Goal: Communication & Community: Answer question/provide support

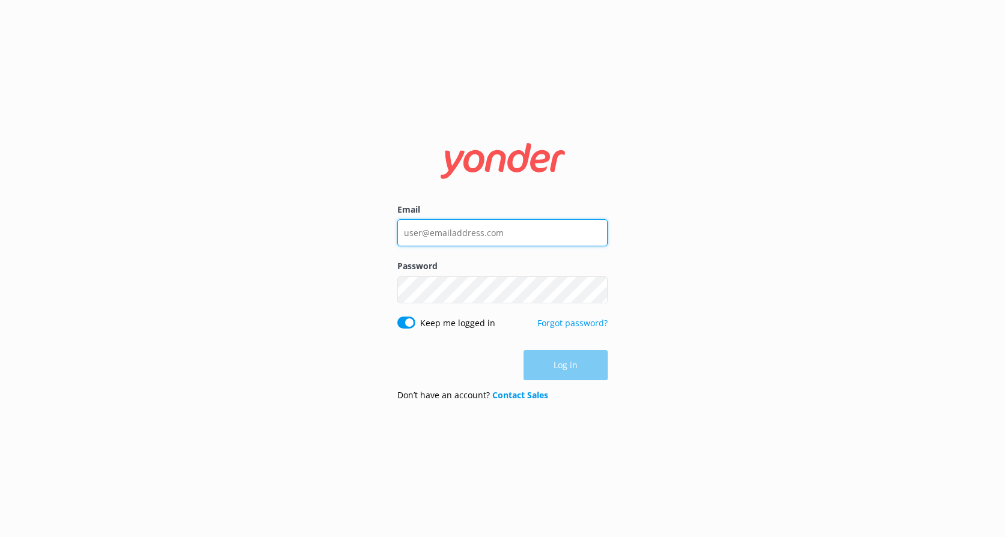
type input "reservations@shotoverjet.co.nz"
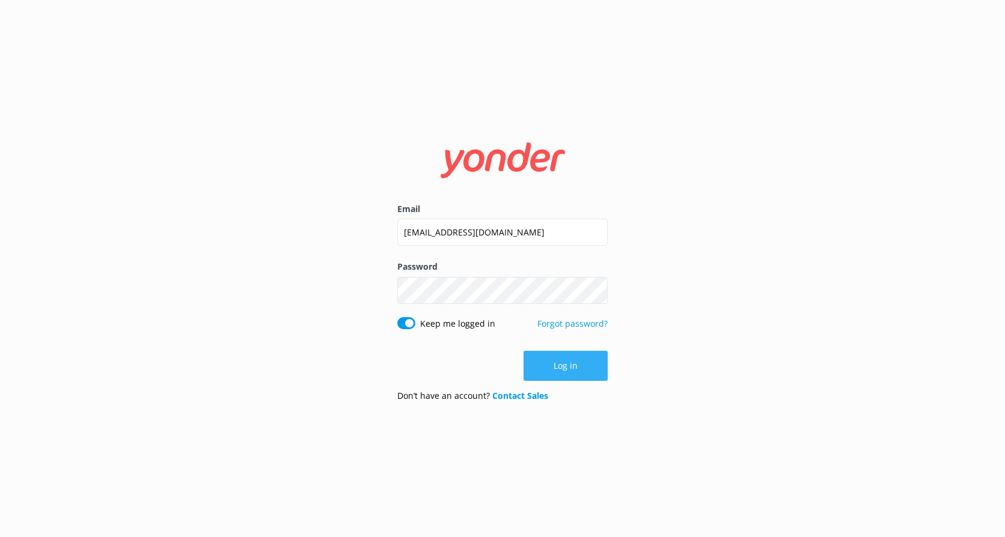
click at [565, 378] on button "Log in" at bounding box center [566, 366] width 84 height 30
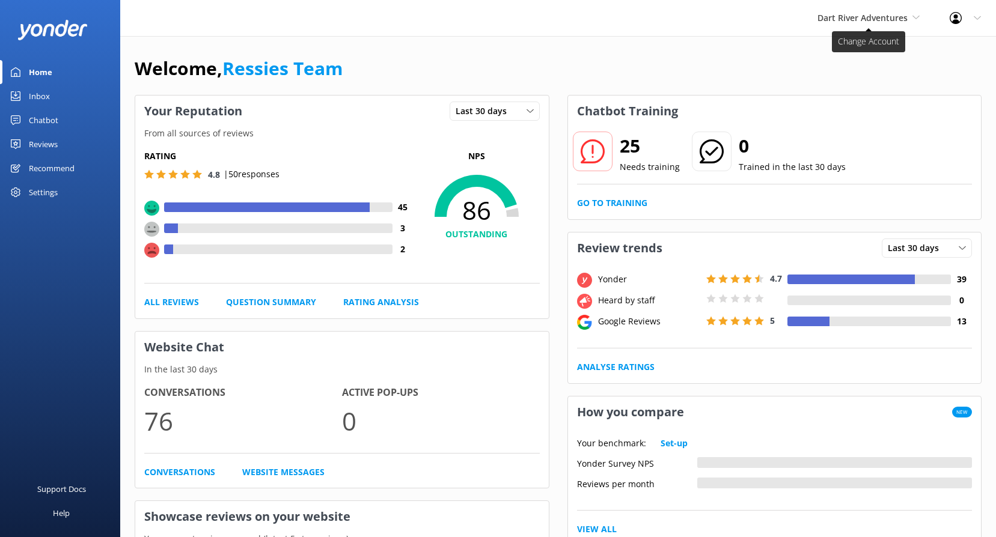
click at [883, 17] on span "Dart River Adventures" at bounding box center [863, 17] width 90 height 11
click at [861, 41] on link "Shotover Jet" at bounding box center [863, 50] width 120 height 29
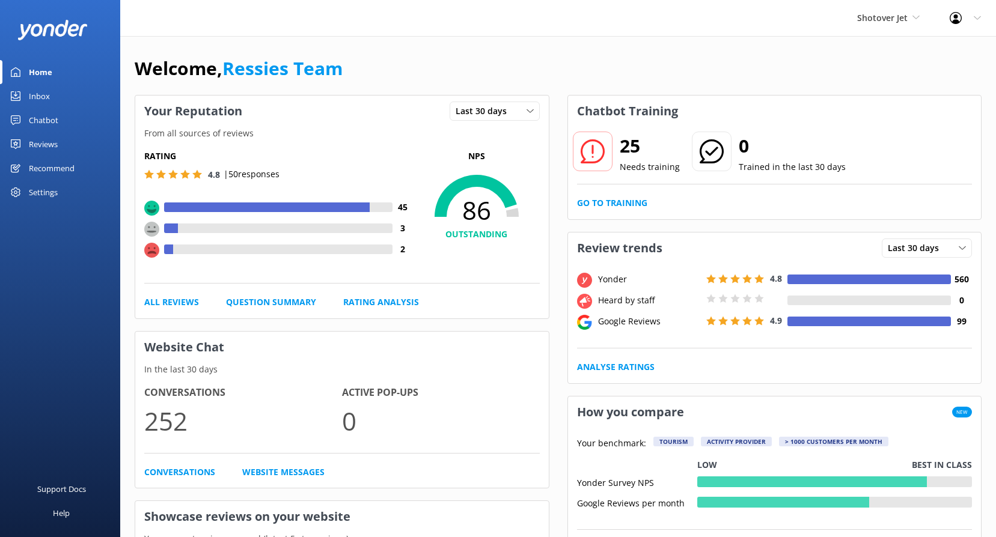
click at [52, 140] on div "Reviews" at bounding box center [43, 144] width 29 height 24
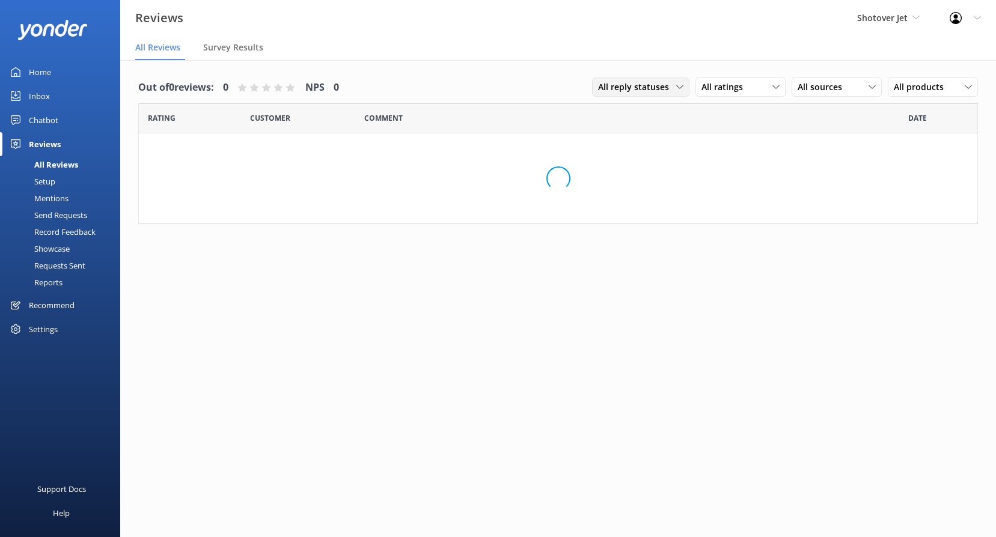
click at [641, 87] on span "All reply statuses" at bounding box center [637, 87] width 78 height 13
click at [642, 87] on span "All reply statuses" at bounding box center [637, 87] width 78 height 13
click at [726, 88] on span "All ratings" at bounding box center [726, 87] width 49 height 13
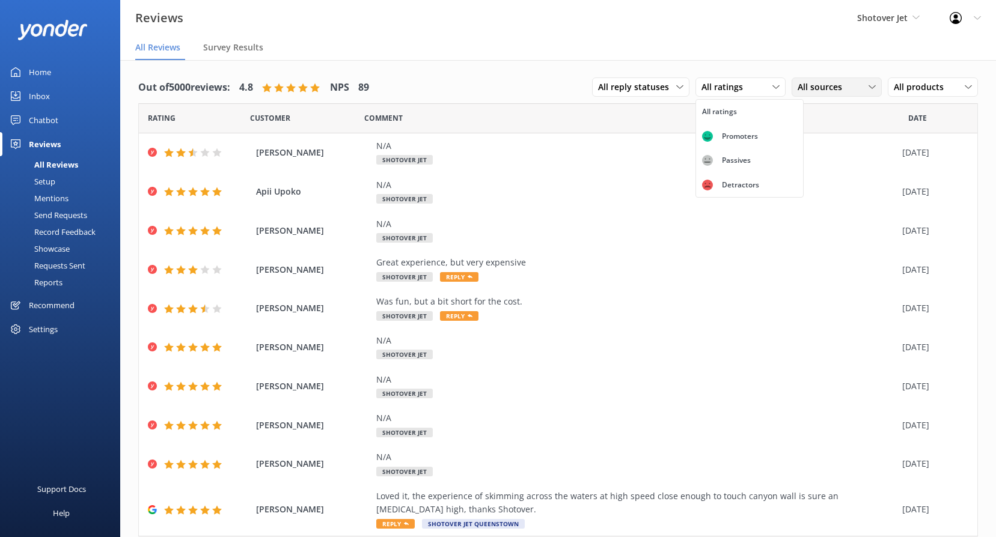
click at [827, 81] on span "All sources" at bounding box center [824, 87] width 52 height 13
click at [828, 185] on div "Google reviews" at bounding box center [844, 185] width 70 height 12
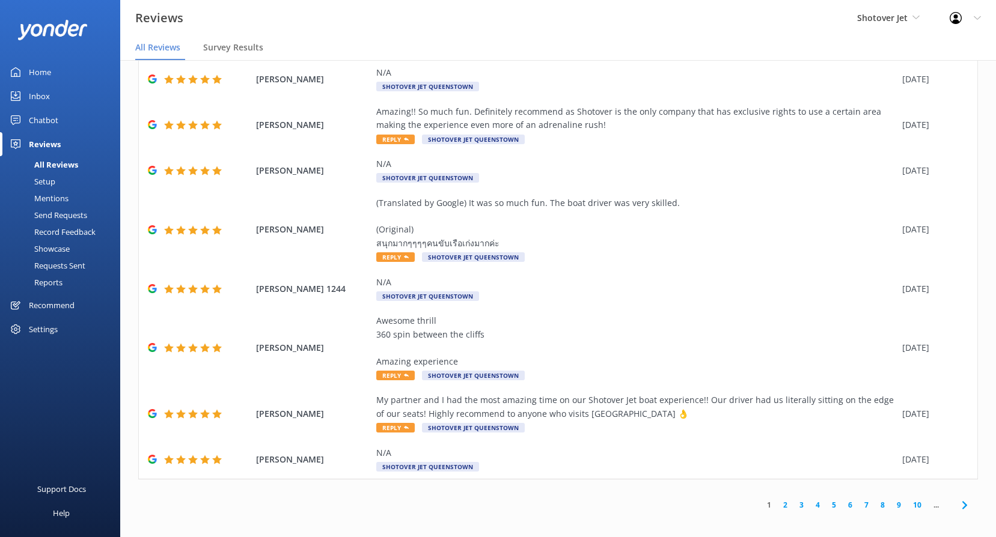
scroll to position [24, 0]
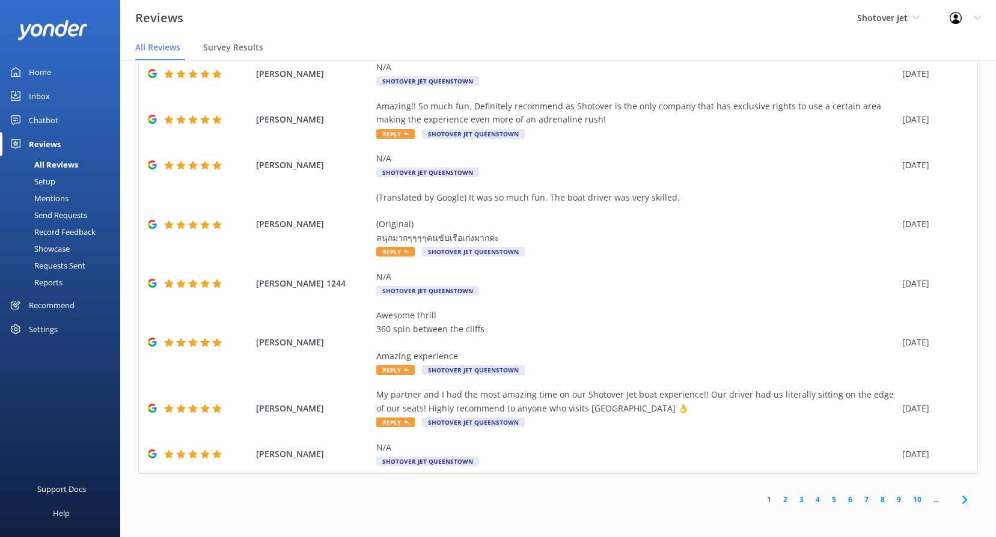
click at [777, 501] on link "2" at bounding box center [785, 499] width 16 height 11
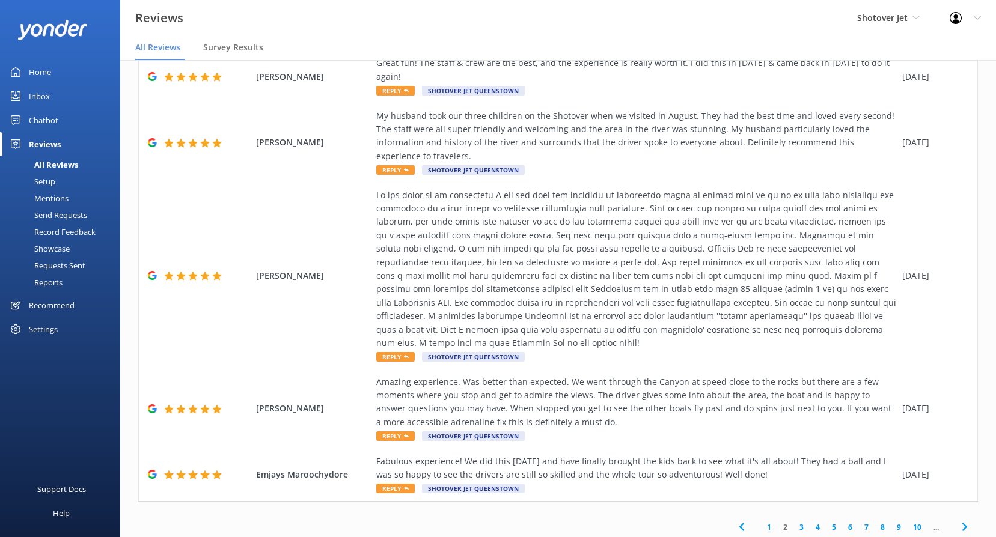
scroll to position [308, 0]
click at [797, 521] on link "3" at bounding box center [802, 526] width 16 height 11
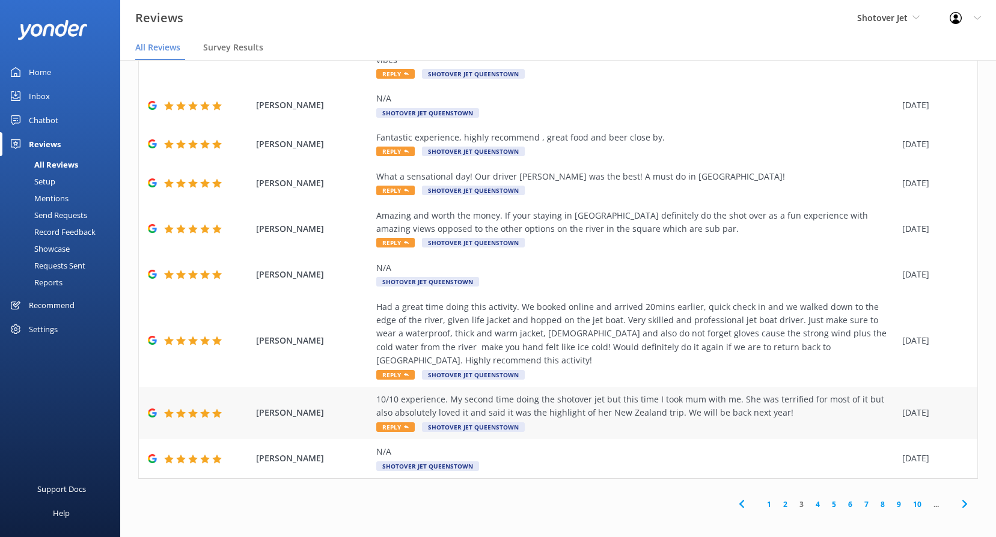
scroll to position [200, 0]
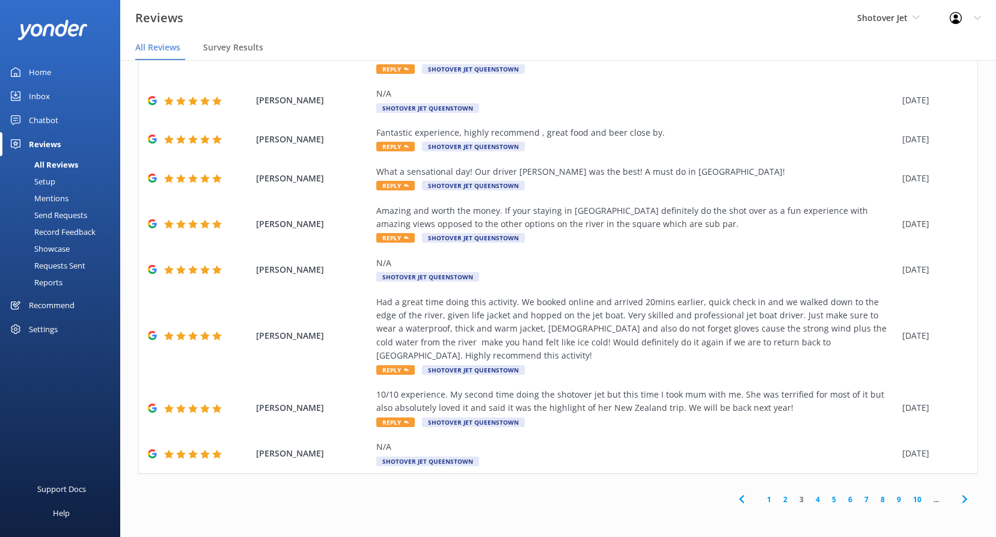
click at [815, 501] on link "4" at bounding box center [818, 499] width 16 height 11
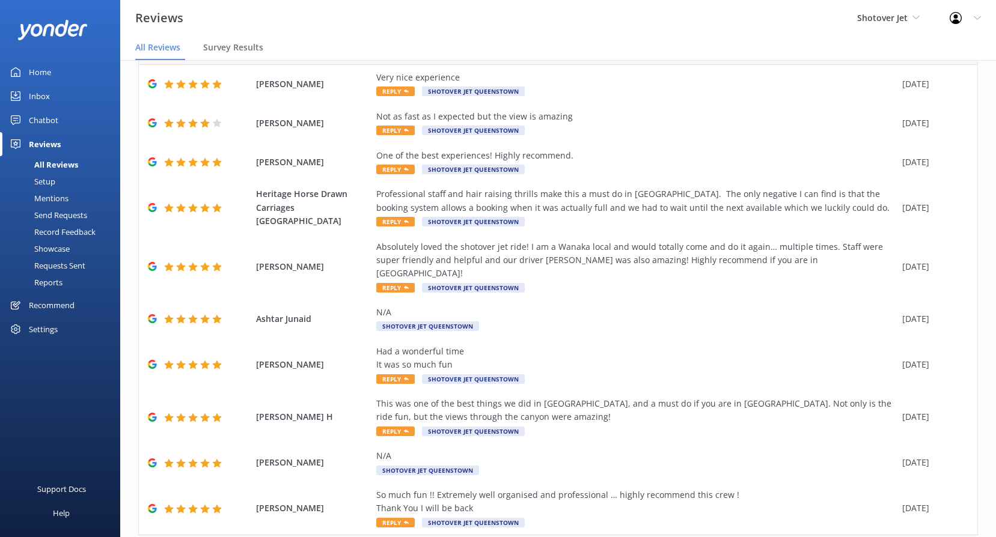
scroll to position [93, 0]
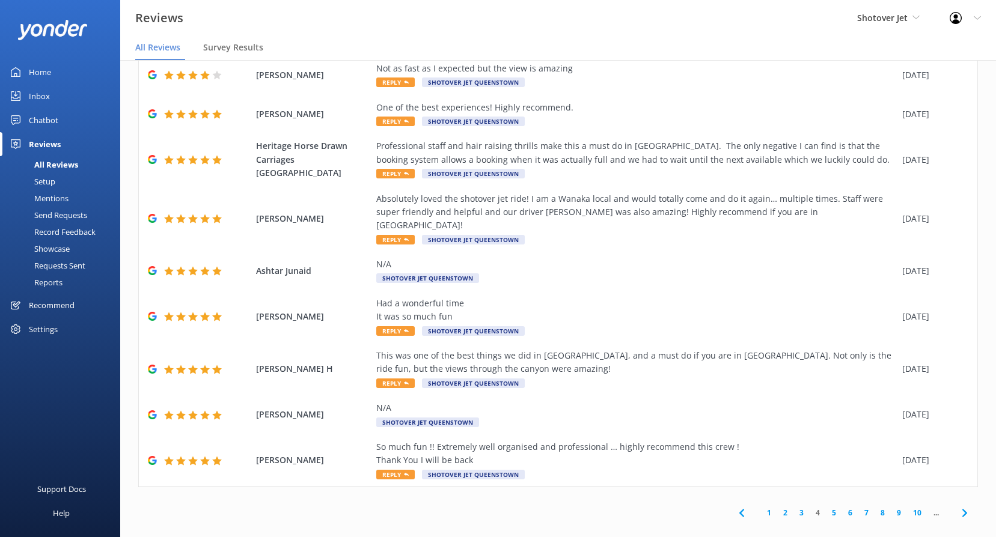
click at [826, 507] on link "5" at bounding box center [834, 512] width 16 height 11
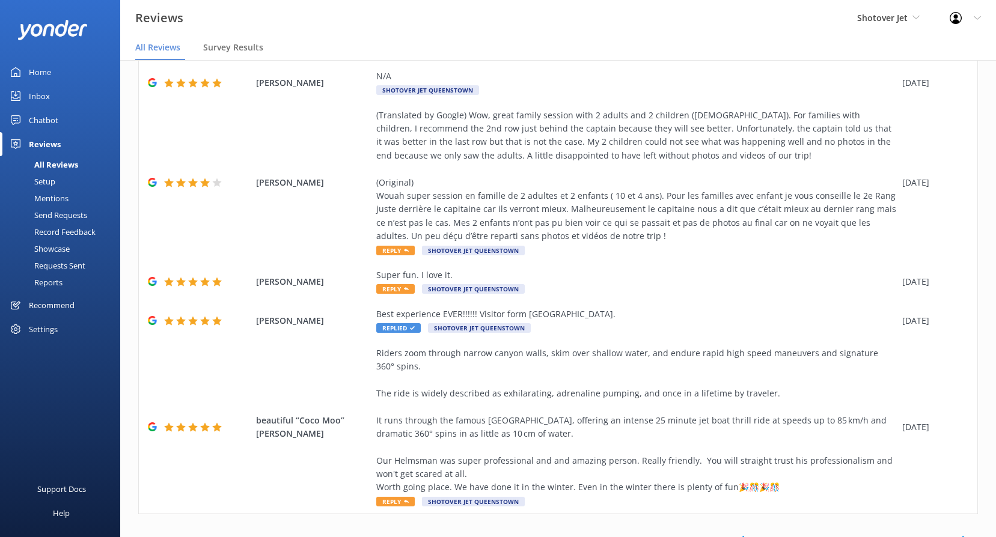
scroll to position [221, 0]
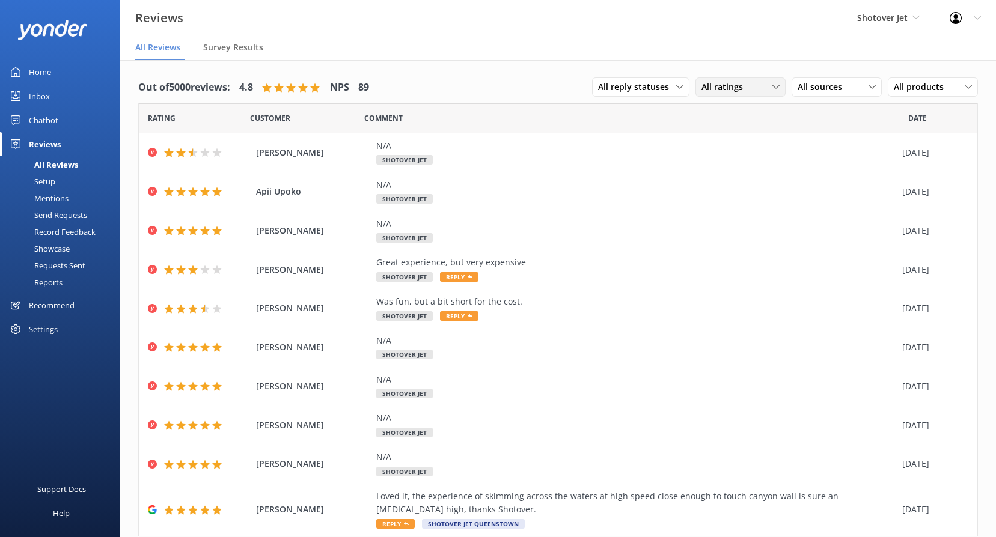
click at [723, 96] on div "All ratings All ratings Promoters Passives Detractors" at bounding box center [741, 87] width 90 height 19
click at [806, 96] on div "All sources All sources Yonder survey Heard by staff Google reviews" at bounding box center [837, 87] width 90 height 19
click at [836, 193] on link "Google reviews" at bounding box center [845, 185] width 107 height 24
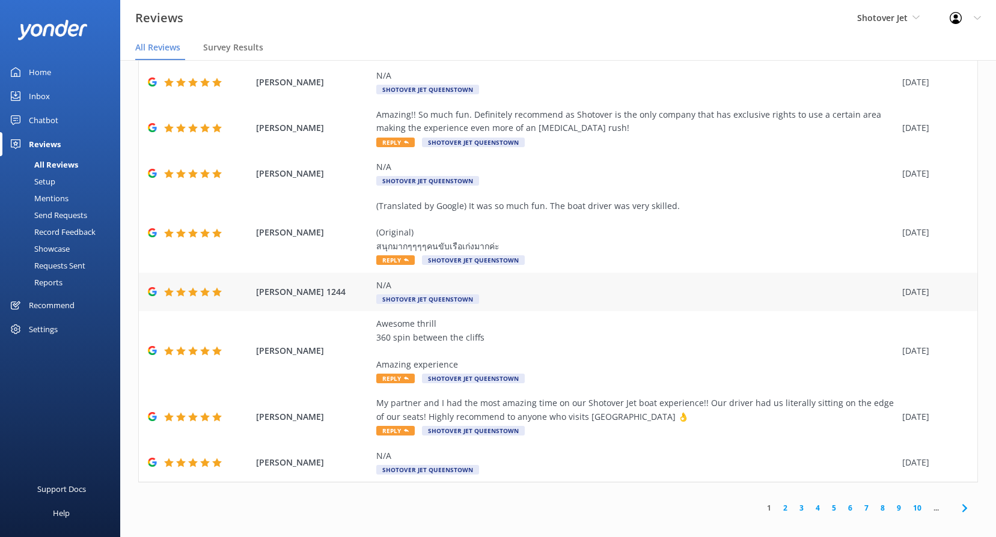
scroll to position [24, 0]
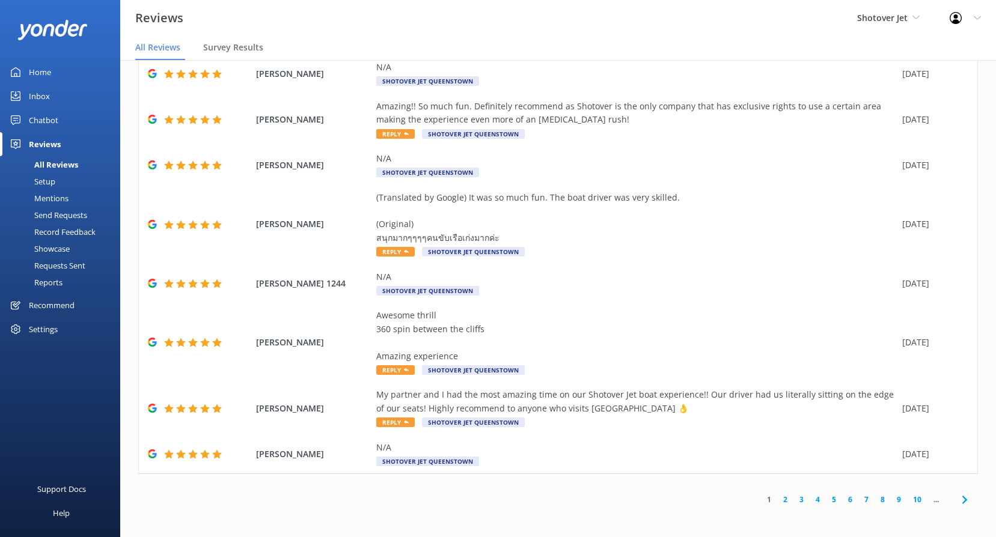
drag, startPoint x: 839, startPoint y: 503, endPoint x: 828, endPoint y: 499, distance: 12.2
click at [842, 503] on link "6" at bounding box center [850, 499] width 16 height 11
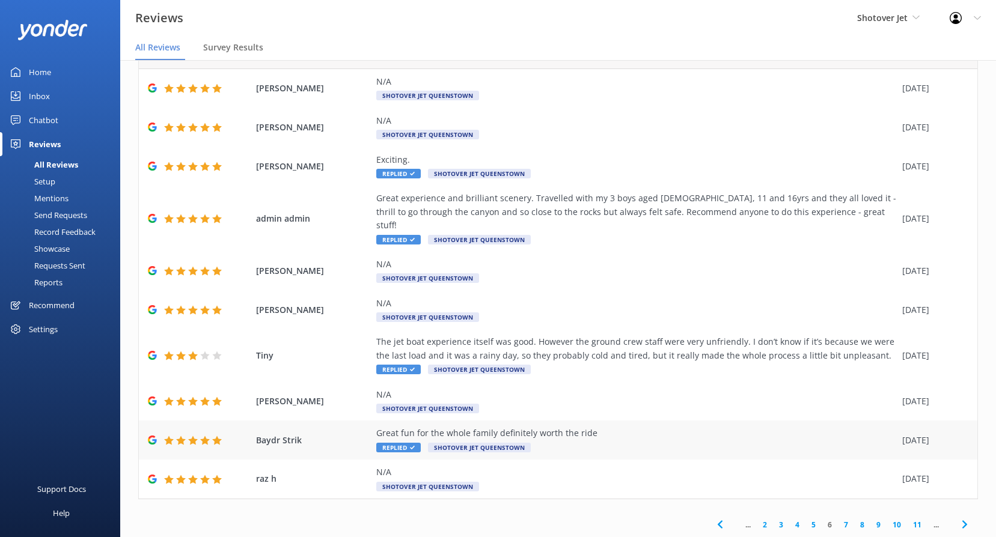
scroll to position [52, 0]
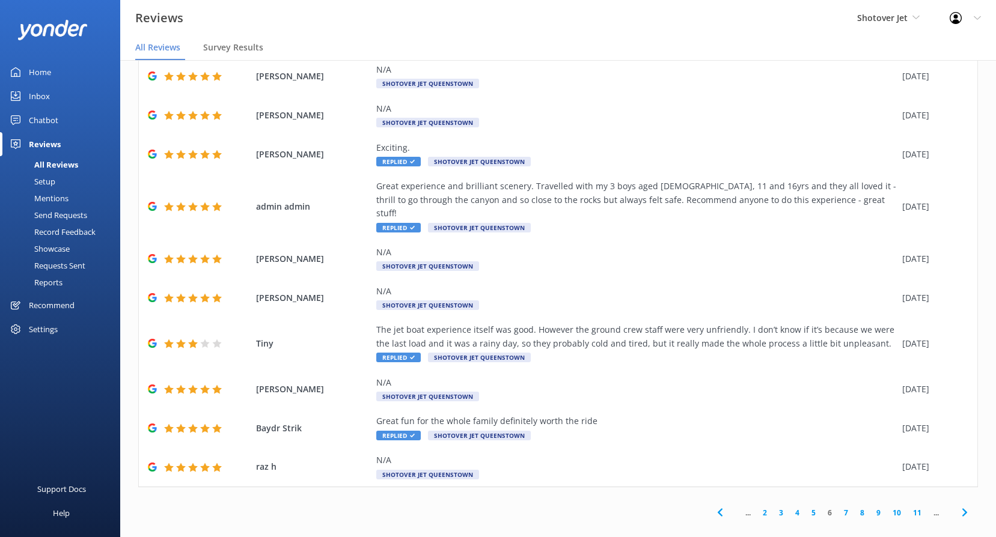
click at [806, 507] on link "5" at bounding box center [814, 512] width 16 height 11
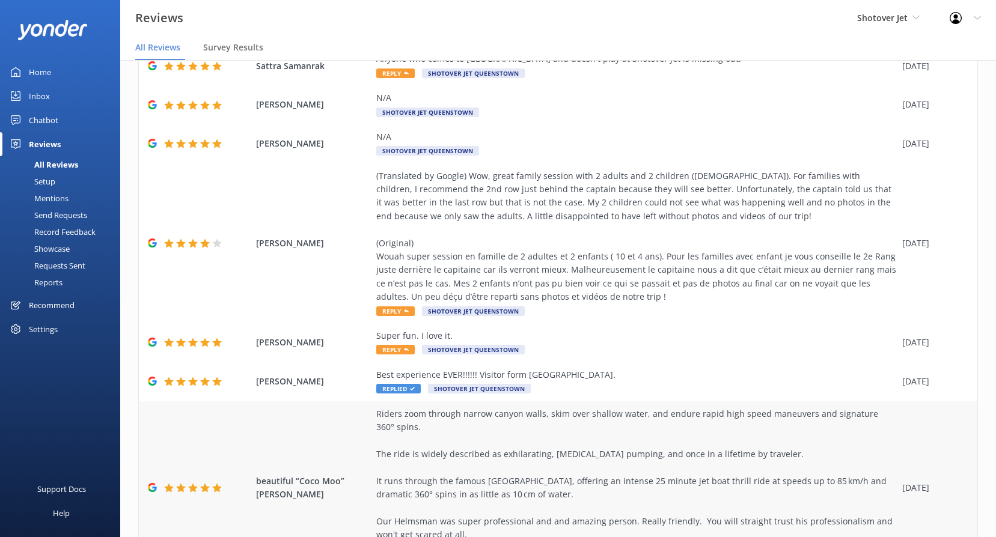
scroll to position [281, 0]
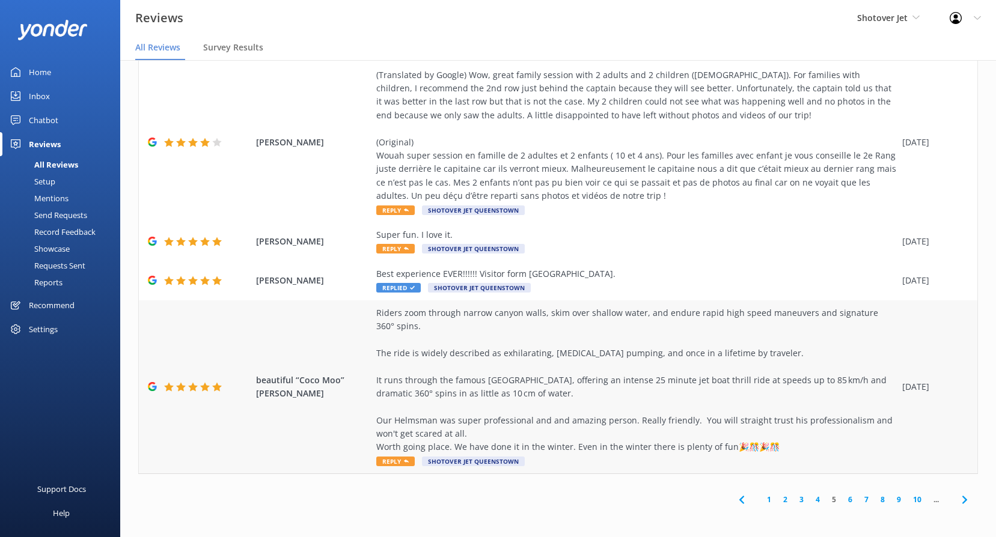
click at [468, 357] on div "Riders zoom through narrow canyon walls, skim over shallow water, and endure ra…" at bounding box center [636, 381] width 520 height 148
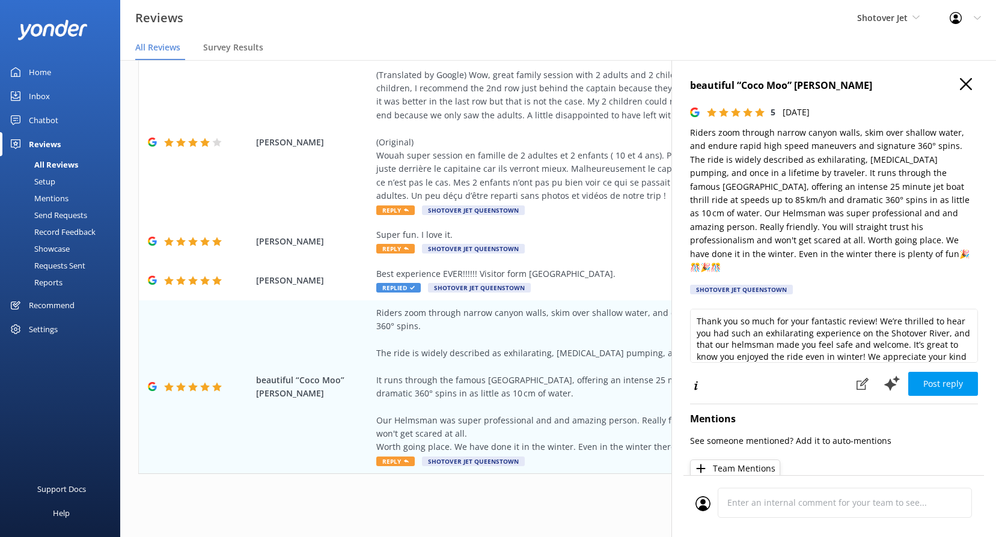
drag, startPoint x: 691, startPoint y: 133, endPoint x: 860, endPoint y: 259, distance: 209.7
click at [860, 259] on p "Riders zoom through narrow canyon walls, skim over shallow water, and endure ra…" at bounding box center [834, 200] width 288 height 148
copy p "Riders zoom through narrow canyon walls, skim over shallow water, and endure ra…"
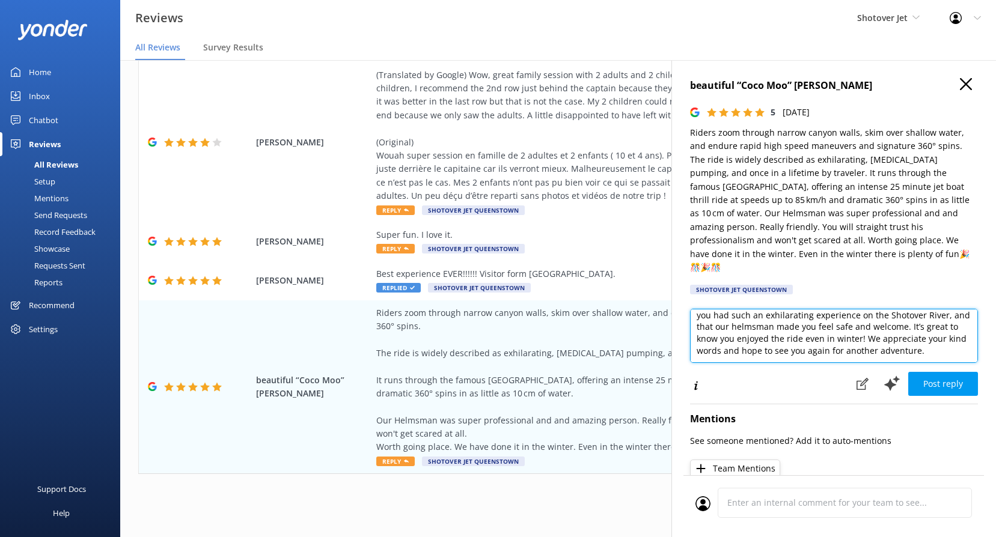
drag, startPoint x: 699, startPoint y: 308, endPoint x: 934, endPoint y: 389, distance: 248.7
click at [934, 389] on div "beautiful “Coco Moo” Victoria 5 Fri, 1st Aug 2025 Riders zoom through narrow ca…" at bounding box center [834, 328] width 325 height 537
paste textarea "Kia ora, What an awesome review — thank you! We’re thrilled you enjoyed the rid…"
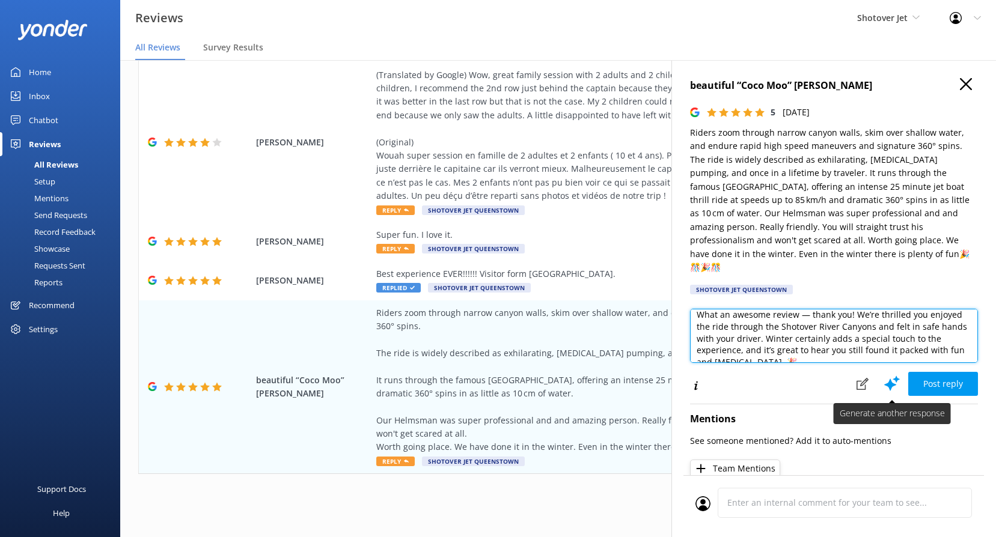
scroll to position [71, 0]
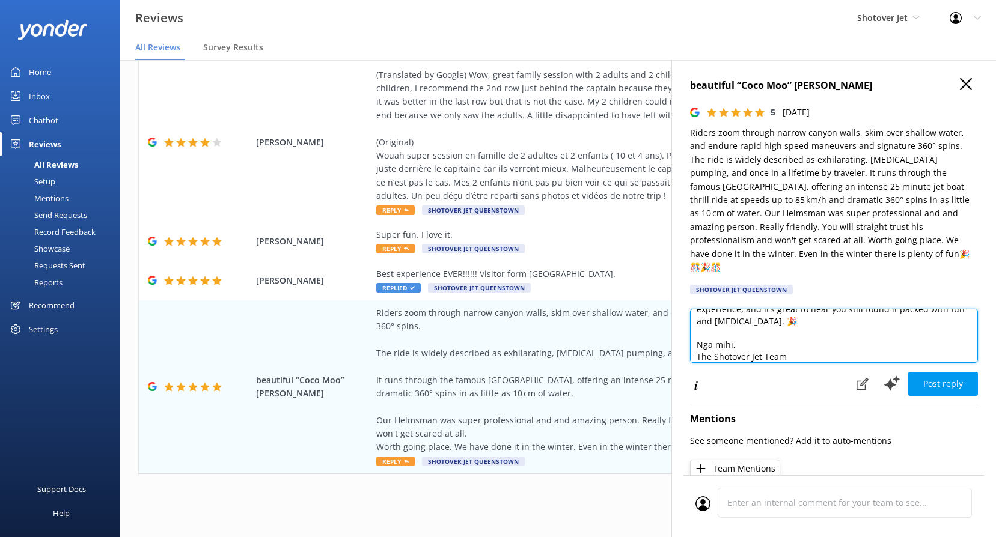
click at [809, 309] on textarea "Kia ora, What an awesome review — thank you! We’re thrilled you enjoyed the rid…" at bounding box center [834, 336] width 288 height 54
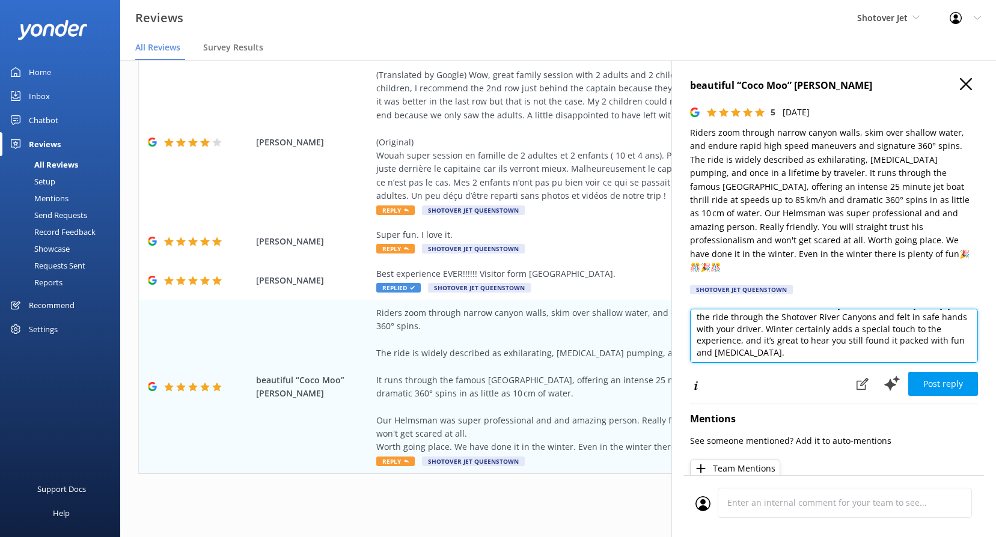
scroll to position [48, 0]
type textarea "Kia ora, What an awesome review — thank you! We’re thrilled you enjoyed the rid…"
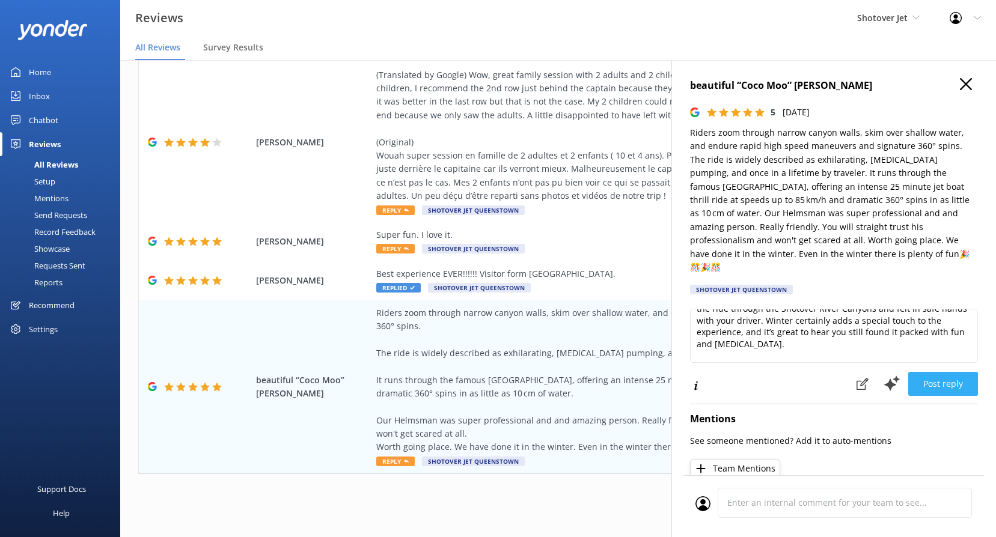
click at [931, 372] on button "Post reply" at bounding box center [943, 384] width 70 height 24
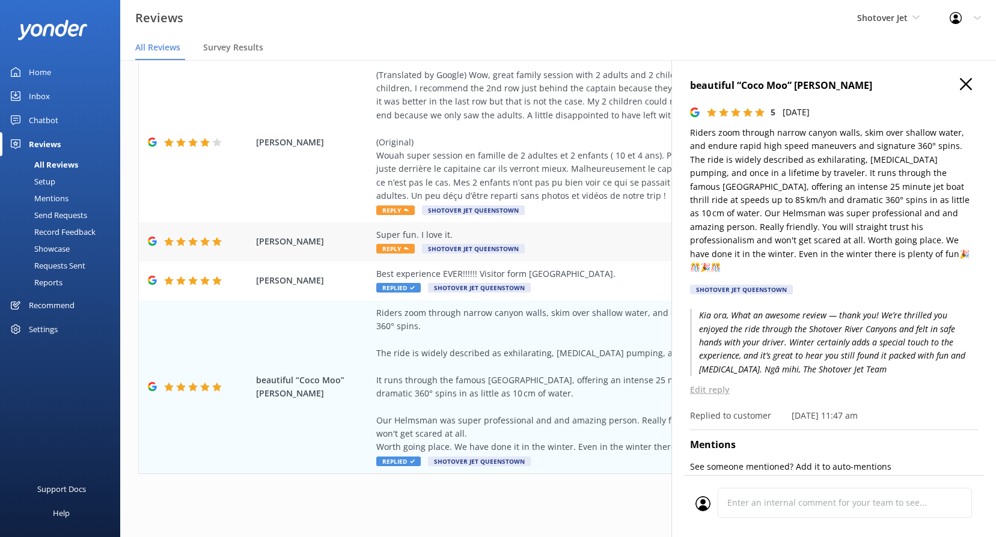
click at [528, 232] on div "Super fun. I love it." at bounding box center [636, 234] width 520 height 13
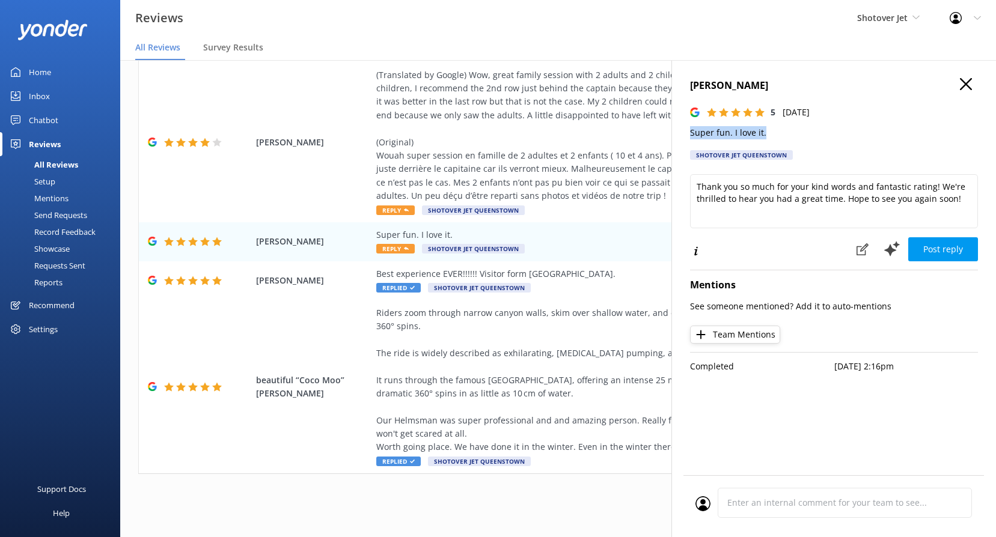
drag, startPoint x: 766, startPoint y: 132, endPoint x: 683, endPoint y: 126, distance: 83.2
click at [683, 126] on div "Nithi Thong-oun 5 Sat, 2nd Aug 2025 Super fun. I love it. Shotover Jet Queensto…" at bounding box center [834, 328] width 325 height 537
copy p "Super fun. I love it."
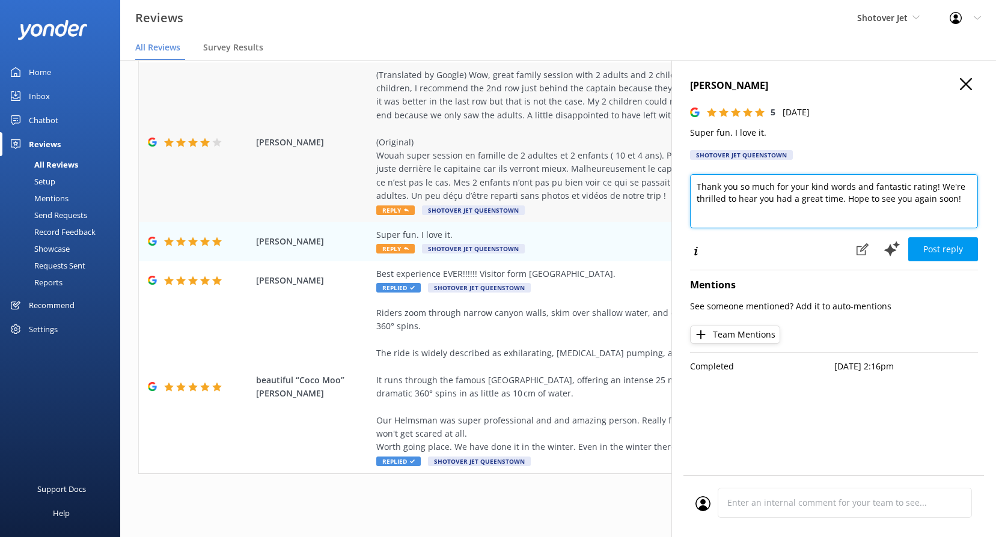
drag, startPoint x: 960, startPoint y: 199, endPoint x: 658, endPoint y: 174, distance: 302.3
click at [658, 174] on div "Out of 4091 reviews: 4.8 NPS 86 All reply statuses All reply statuses Needs a r…" at bounding box center [558, 286] width 876 height 501
paste textarea "Kia ora, We love hearing that you had such a fun time! Thanks for sharing the j…"
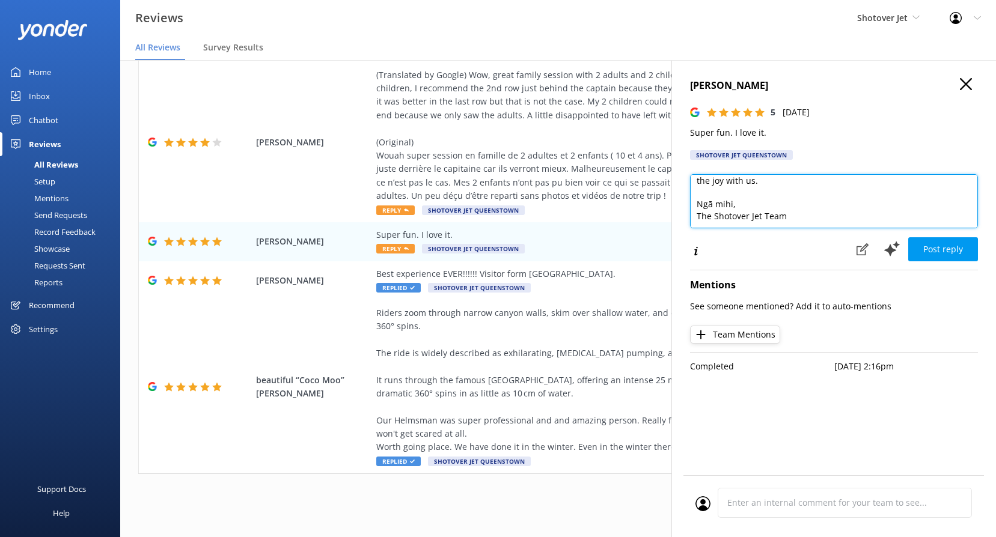
scroll to position [41, 0]
type textarea "Kia ora, We love hearing that you had such a fun time! Thanks for sharing the j…"
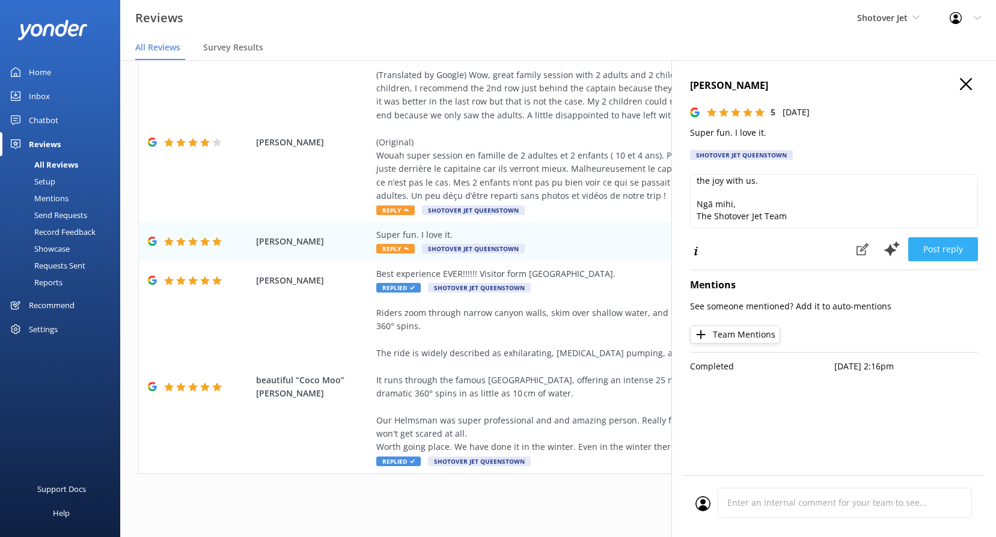
click at [942, 245] on button "Post reply" at bounding box center [943, 249] width 70 height 24
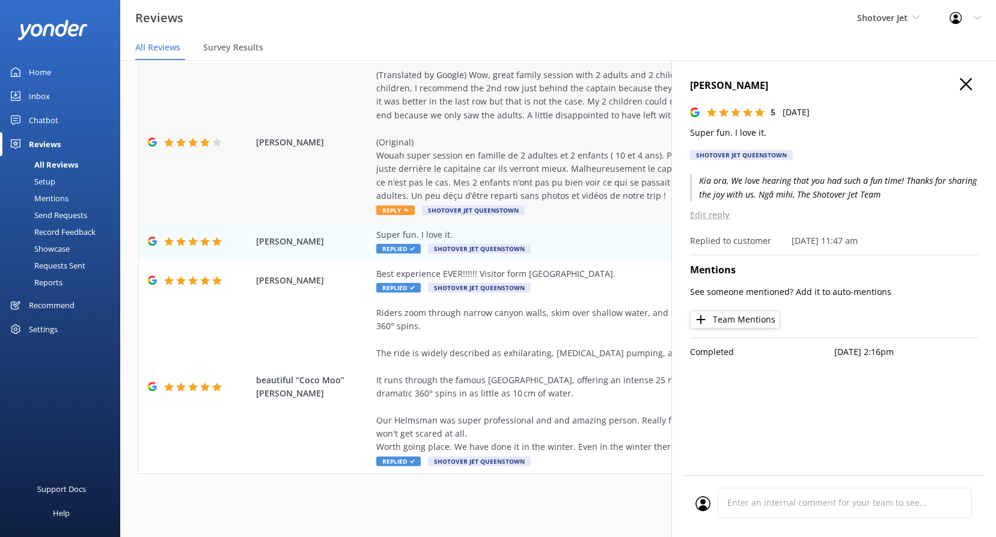
click at [501, 159] on div "(Translated by Google) Wow, great family session with 2 adults and 2 children (…" at bounding box center [636, 136] width 520 height 135
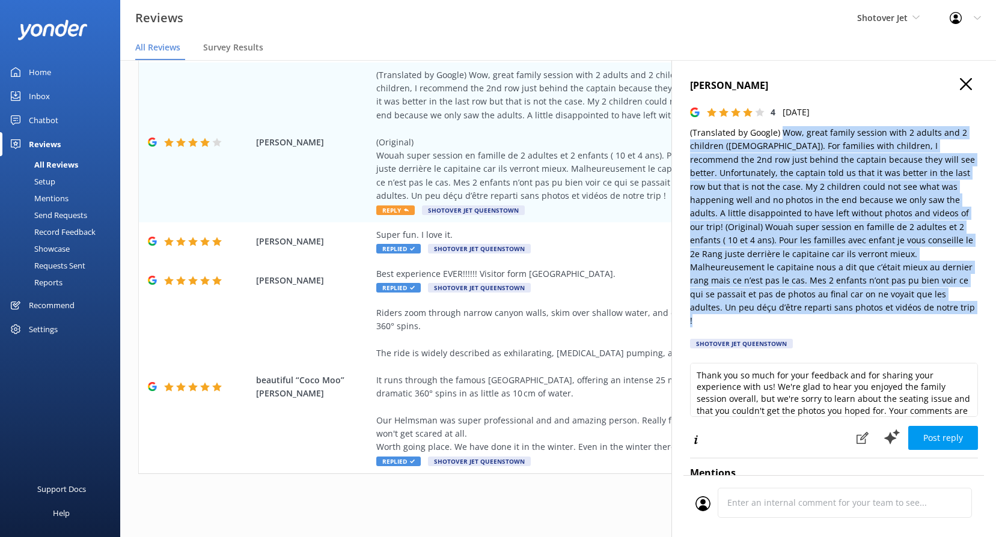
drag, startPoint x: 781, startPoint y: 130, endPoint x: 951, endPoint y: 310, distance: 247.1
click at [951, 310] on p "(Translated by Google) Wow, great family session with 2 adults and 2 children (…" at bounding box center [834, 227] width 288 height 202
copy p "Wow, great family session with 2 adults and 2 children (10 and 4 years old). Fo…"
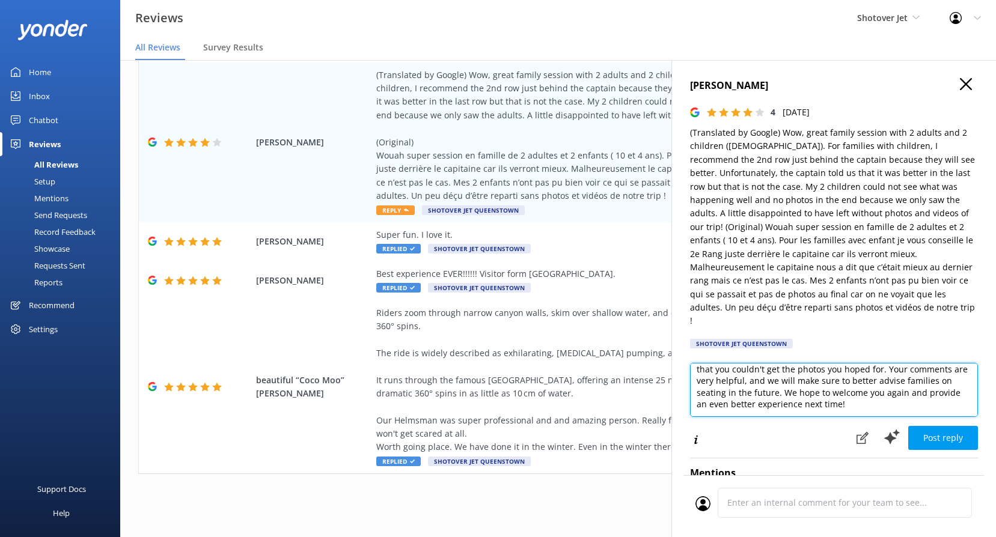
scroll to position [0, 9]
drag, startPoint x: 696, startPoint y: 361, endPoint x: 1007, endPoint y: 428, distance: 318.5
click at [996, 428] on html "Reviews Shotover Jet Shotover Jet Dart River Adventures Profile Settings Logout…" at bounding box center [498, 244] width 996 height 537
paste textarea "Kia ora, Thank you for sharing your feedback. We’re glad you enjoyed the ride t…"
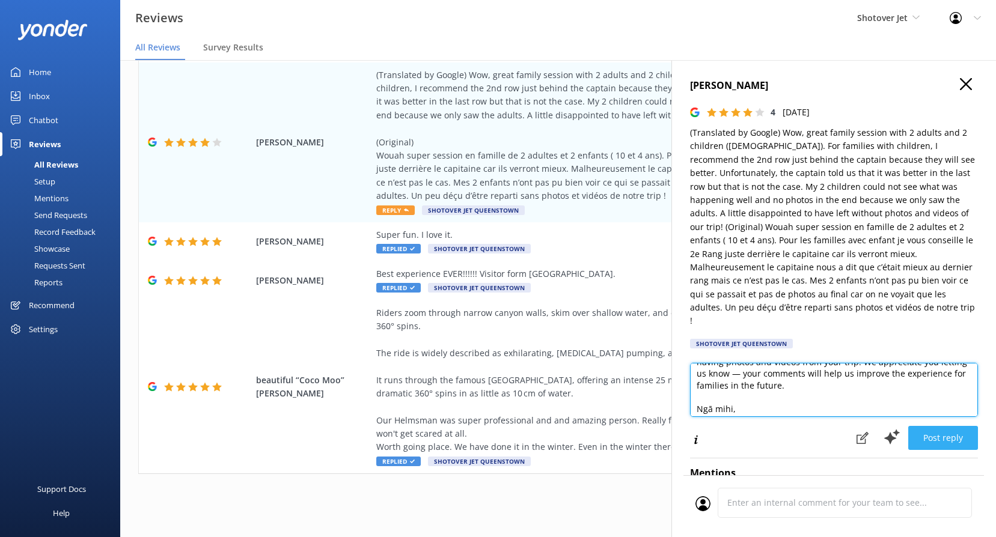
type textarea "Kia ora, Thank you for sharing your feedback. We’re glad you enjoyed the ride t…"
click at [931, 426] on button "Post reply" at bounding box center [943, 438] width 70 height 24
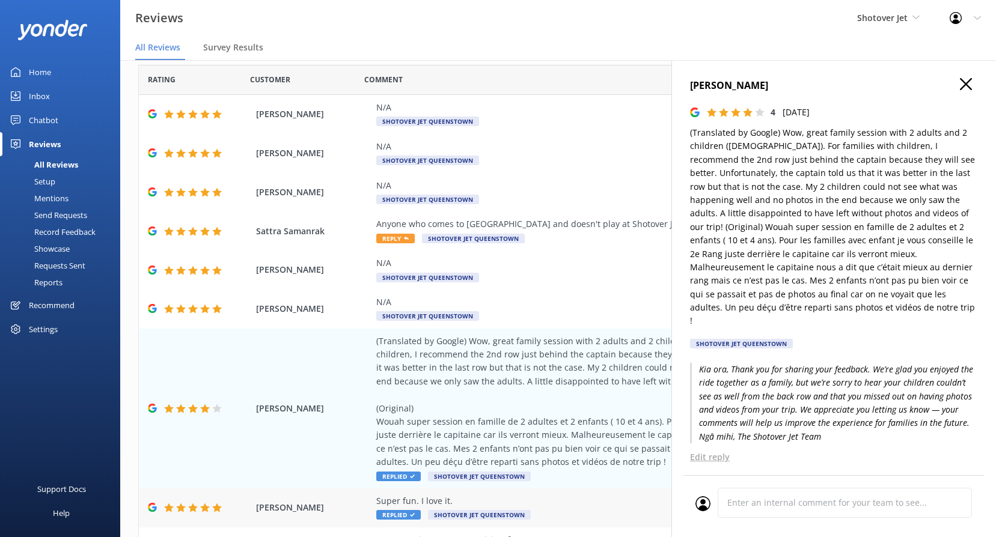
scroll to position [0, 0]
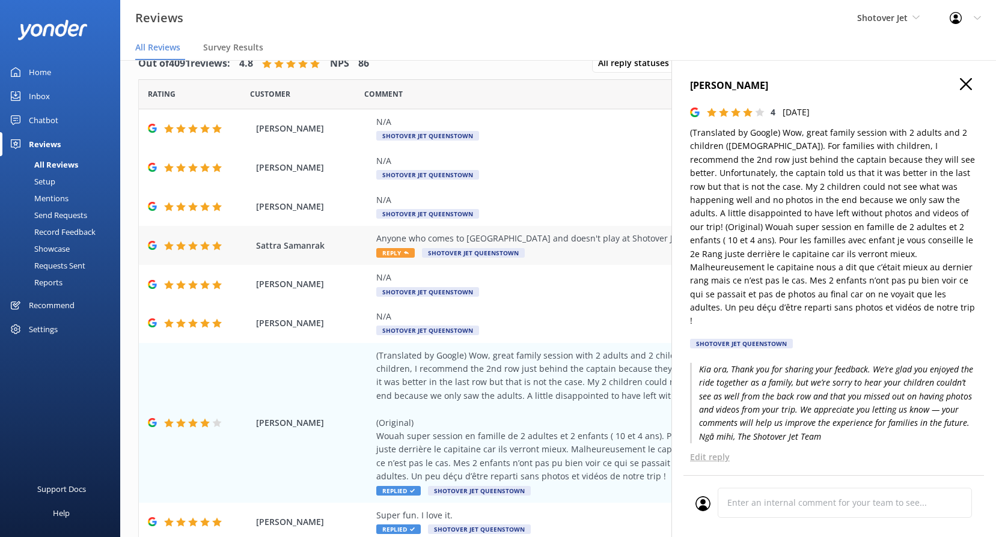
click at [527, 230] on div "Sattra Samanrak Anyone who comes to Queenstown and doesn't play at Shotover Jet…" at bounding box center [558, 245] width 839 height 39
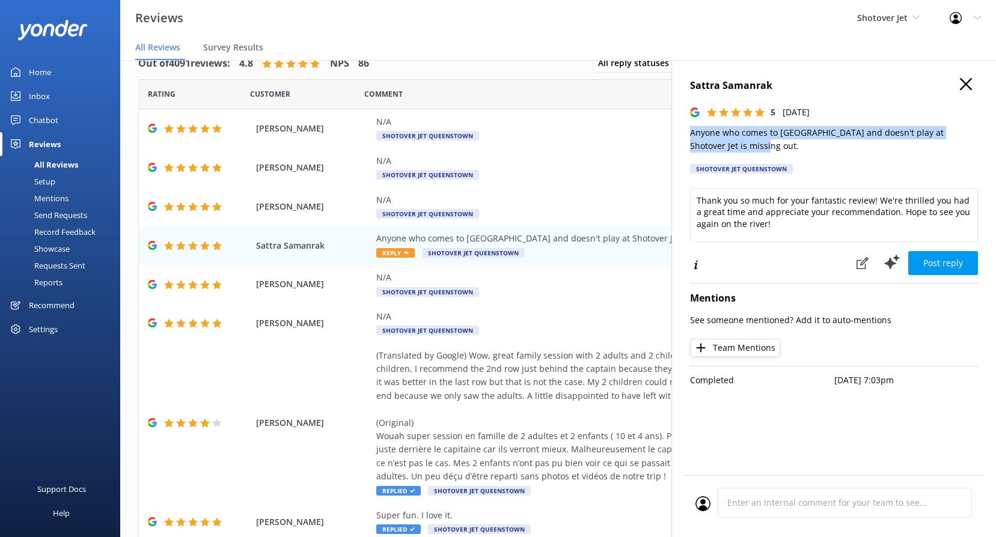
drag, startPoint x: 744, startPoint y: 147, endPoint x: 681, endPoint y: 129, distance: 65.8
click at [681, 129] on div "Sattra Samanrak 5 Sun, 3rd Aug 2025 Anyone who comes to Queenstown and doesn't …" at bounding box center [834, 328] width 325 height 537
copy p "Anyone who comes to Queenstown and doesn't play at Shotover Jet is missing out."
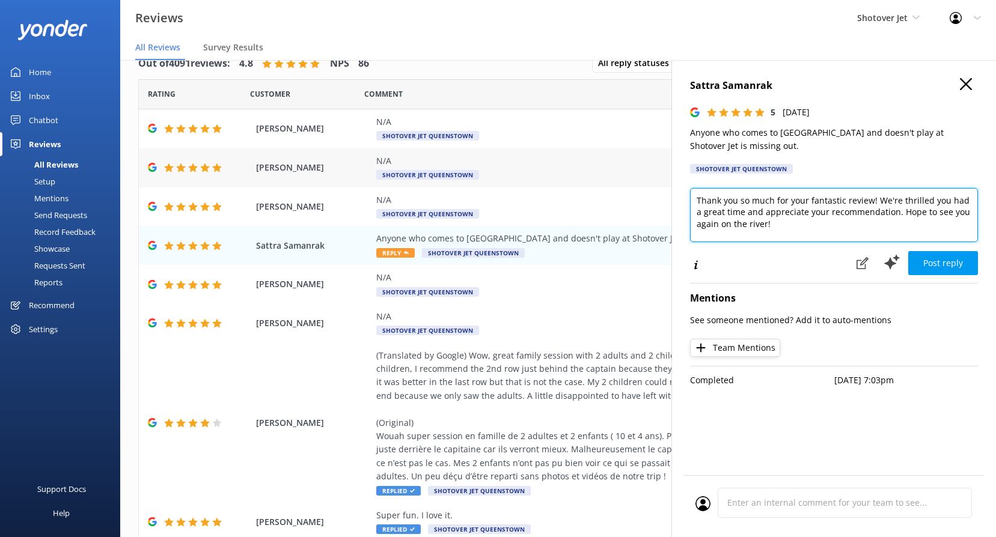
drag, startPoint x: 788, startPoint y: 218, endPoint x: 608, endPoint y: 179, distance: 183.5
click at [615, 171] on div "Out of 4091 reviews: 4.8 NPS 86 All reply statuses All reply statuses Needs a r…" at bounding box center [558, 286] width 876 height 501
paste textarea "Kia ora, We couldn’t agree more! Thanks for the awesome feedback — we’re stoked…"
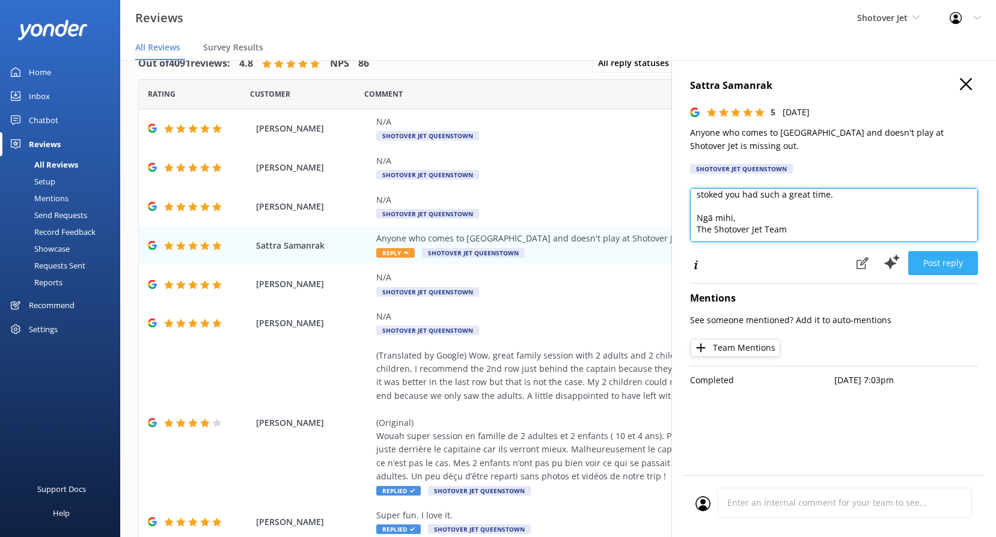
scroll to position [41, 0]
type textarea "Kia ora, We couldn’t agree more! Thanks for the awesome feedback — we’re stoked…"
click at [935, 256] on button "Post reply" at bounding box center [943, 263] width 70 height 24
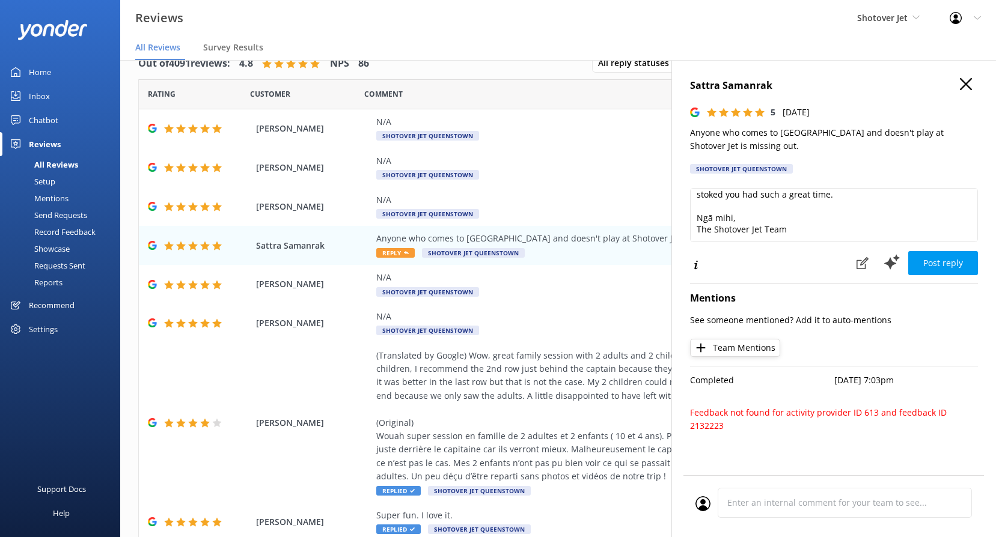
scroll to position [0, 0]
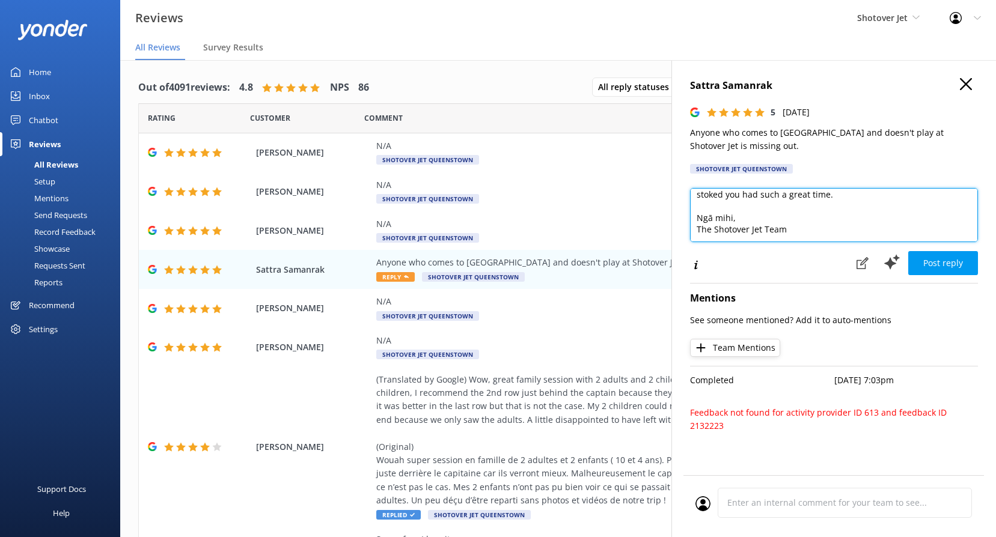
click at [812, 224] on textarea "Kia ora, We couldn’t agree more! Thanks for the awesome feedback — we’re stoked…" at bounding box center [834, 215] width 288 height 54
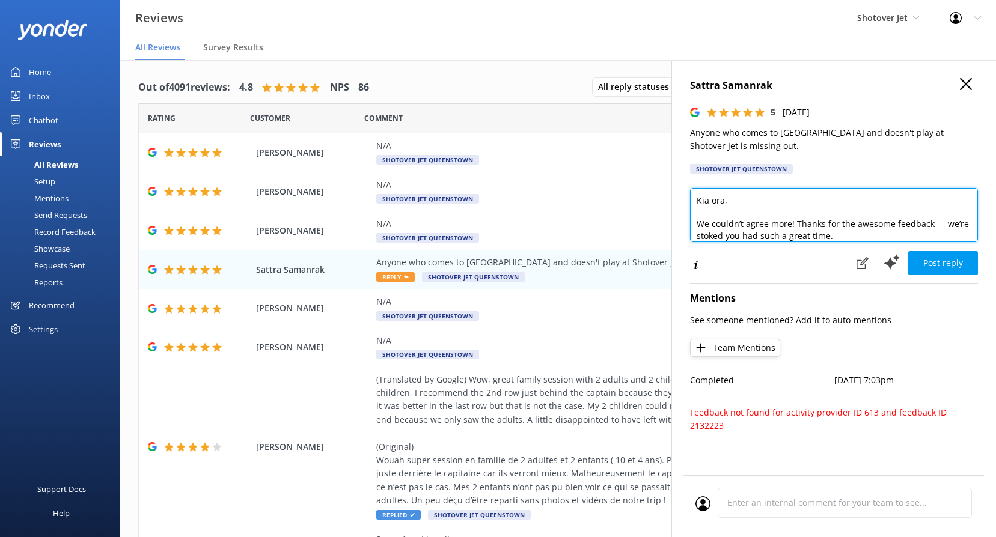
click at [791, 203] on textarea "Kia ora, We couldn’t agree more! Thanks for the awesome feedback — we’re stoked…" at bounding box center [834, 215] width 288 height 54
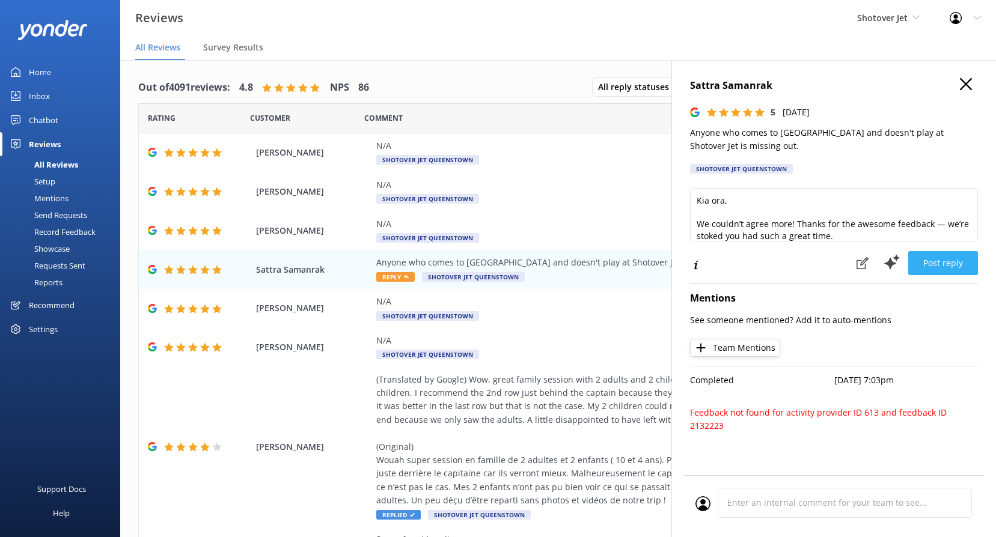
click at [958, 264] on button "Post reply" at bounding box center [943, 263] width 70 height 24
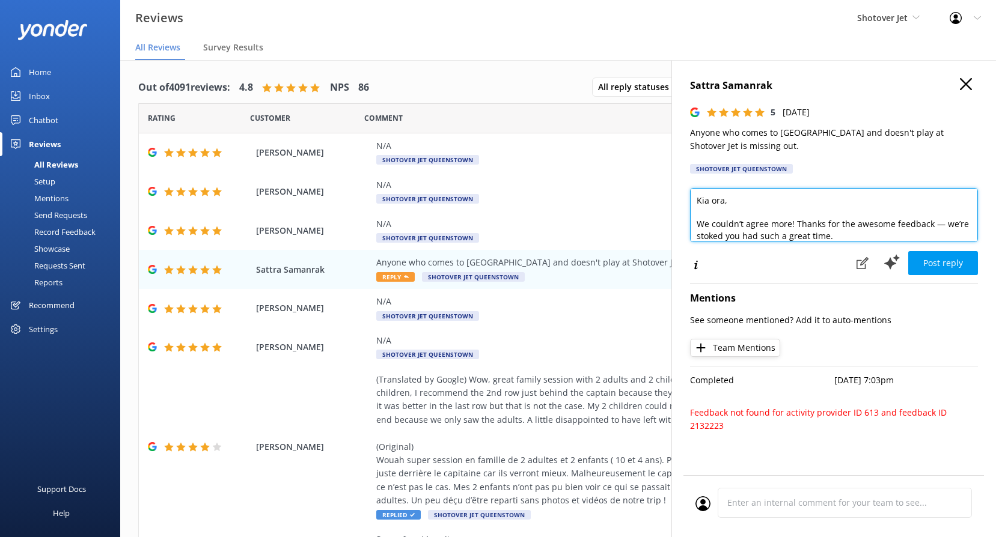
scroll to position [41, 0]
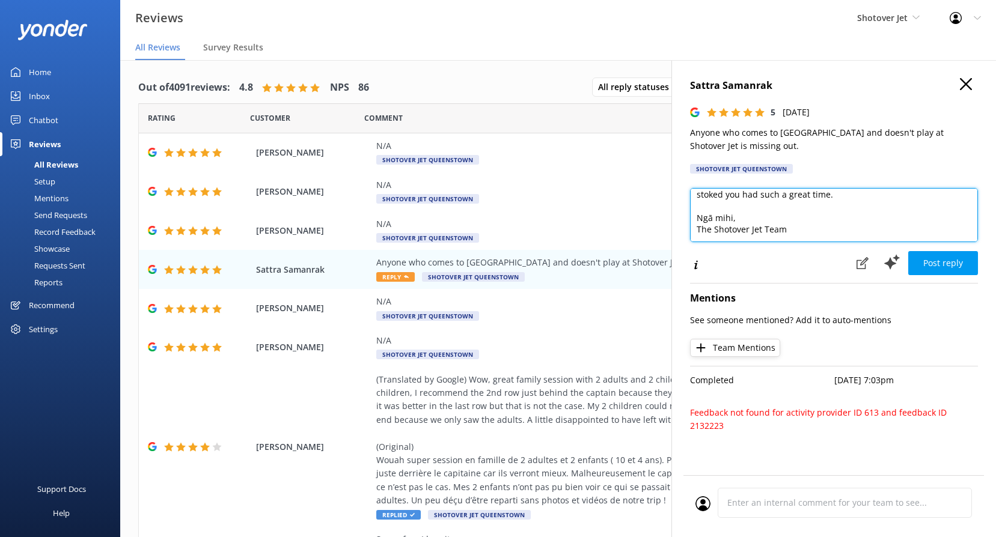
drag, startPoint x: 697, startPoint y: 200, endPoint x: 824, endPoint y: 348, distance: 194.9
click at [824, 347] on div "Sattra Samanrak 5 Sun, 3rd Aug 2025 Anyone who comes to Queenstown and doesn't …" at bounding box center [834, 328] width 325 height 537
paste textarea "Kia ora, We couldn’t agree more! Thanks for the awesome feedback — we’re stoked…"
type textarea "Kia ora, We couldn’t agree more! Thanks for the awesome feedback — we’re stoked…"
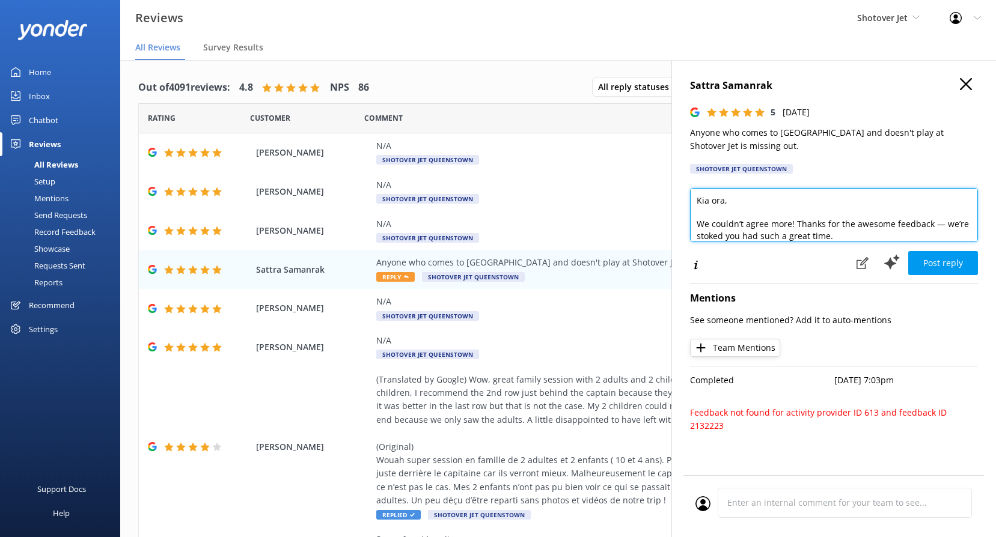
scroll to position [35, 0]
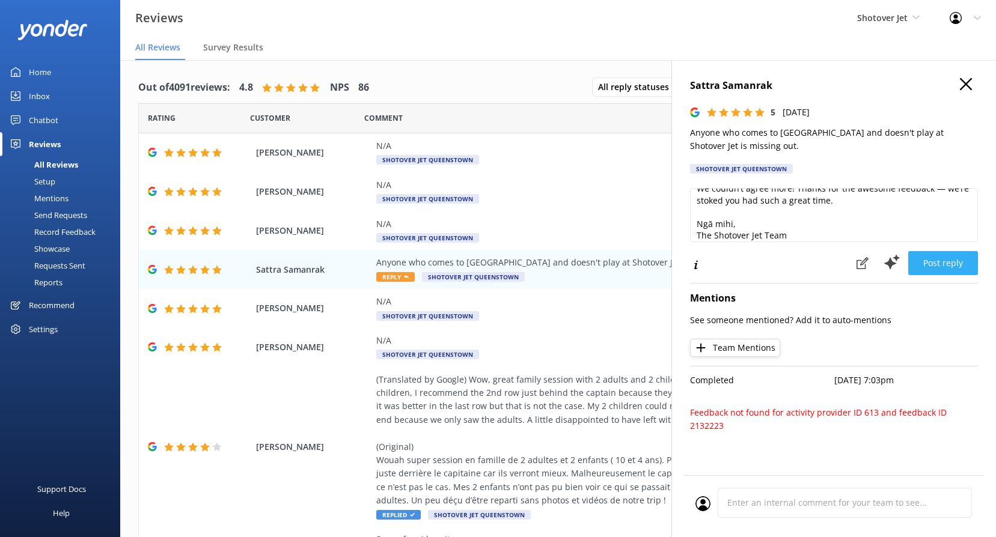
click at [948, 259] on button "Post reply" at bounding box center [943, 263] width 70 height 24
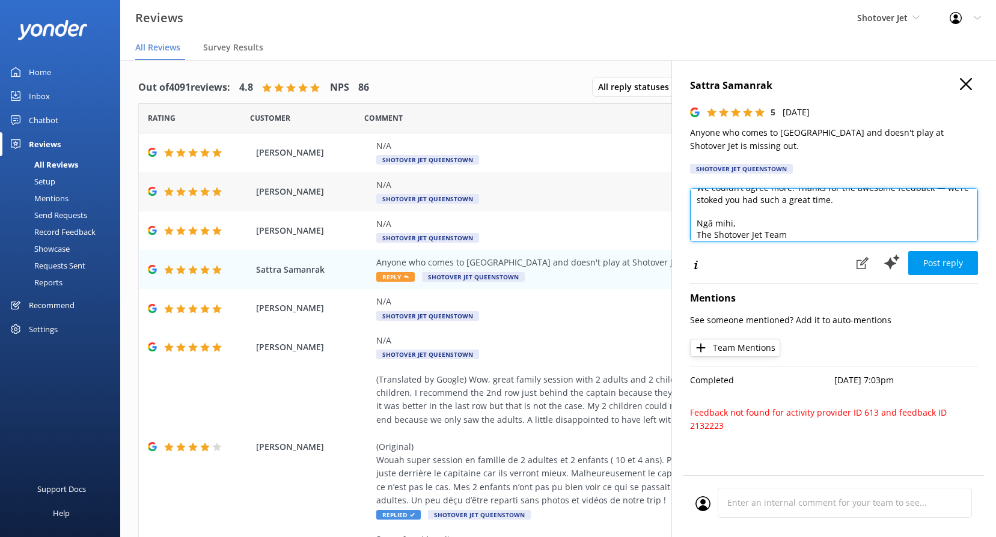
scroll to position [0, 0]
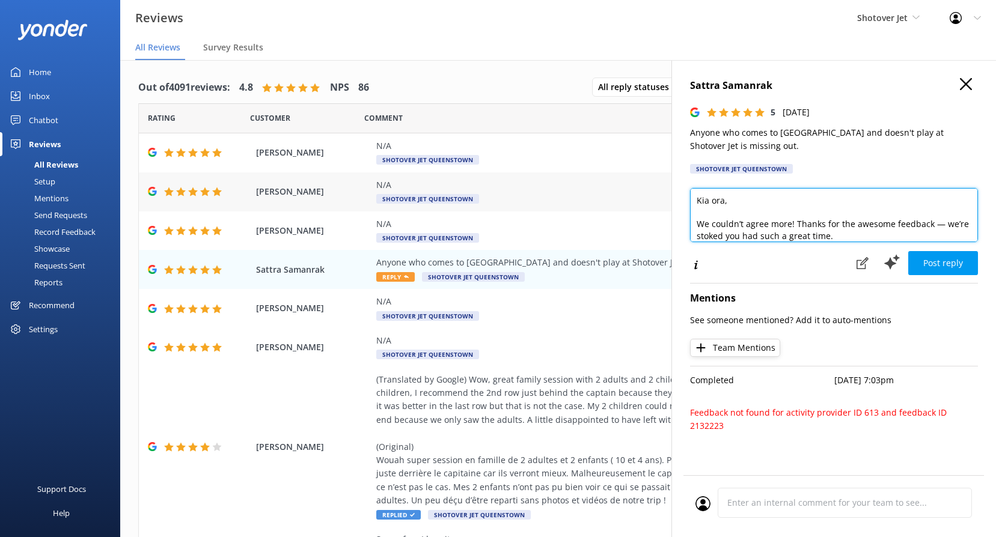
drag, startPoint x: 789, startPoint y: 238, endPoint x: 634, endPoint y: 172, distance: 169.2
click at [634, 172] on div "Out of 4091 reviews: 4.8 NPS 86 All reply statuses All reply statuses Needs a r…" at bounding box center [558, 310] width 876 height 501
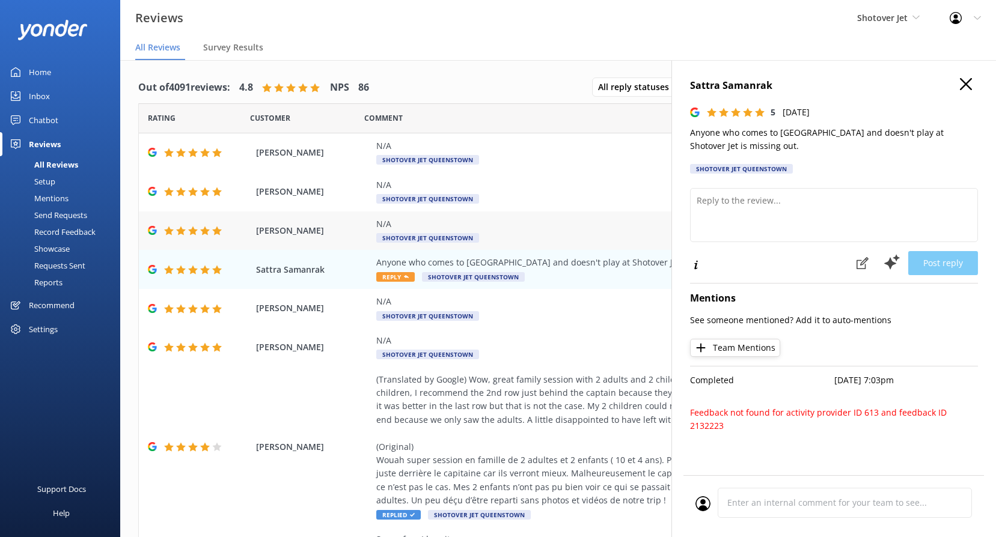
drag, startPoint x: 521, startPoint y: 200, endPoint x: 537, endPoint y: 250, distance: 52.1
click at [521, 200] on div "N/A Shotover Jet Queenstown" at bounding box center [636, 192] width 520 height 27
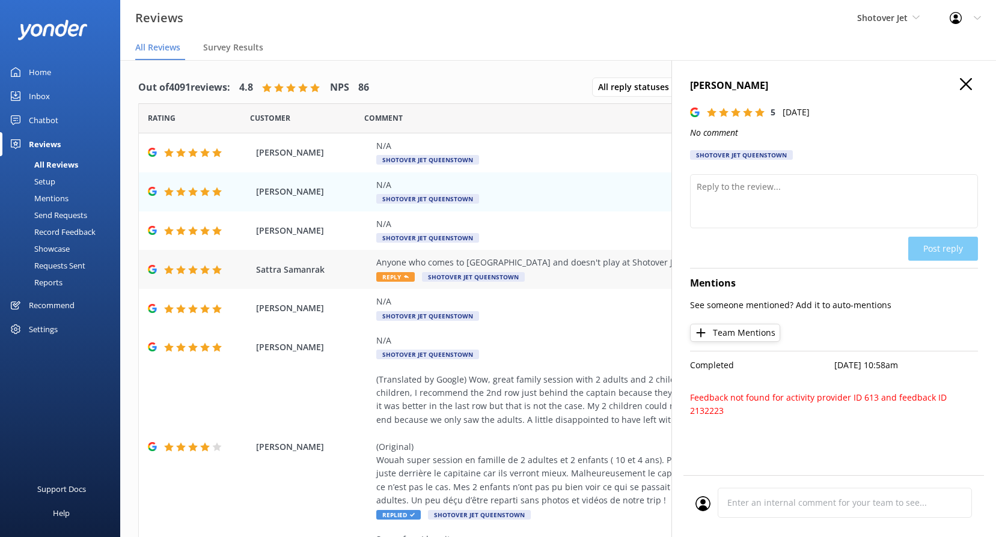
click at [539, 257] on div "Anyone who comes to Queenstown and doesn't play at Shotover Jet is missing out." at bounding box center [636, 262] width 520 height 13
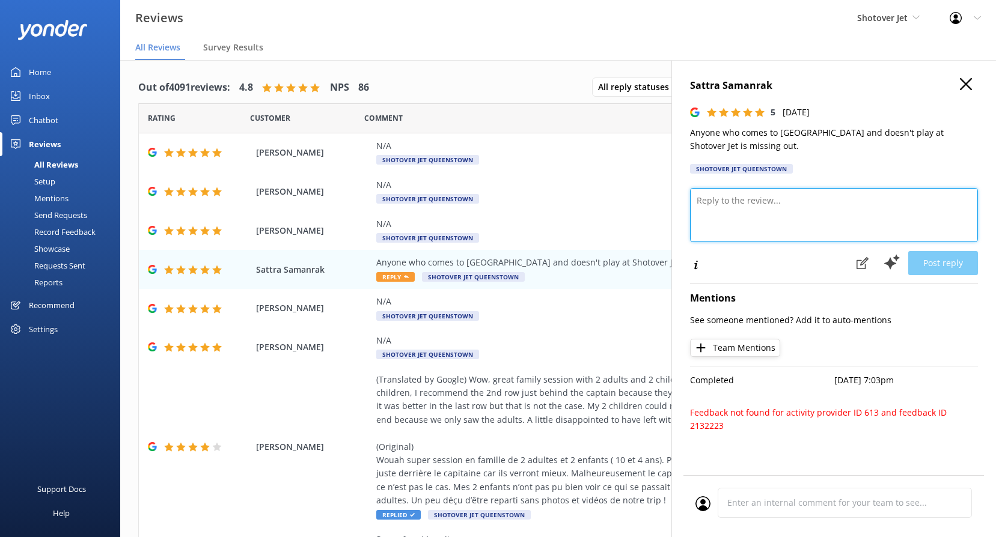
click at [745, 197] on textarea at bounding box center [834, 215] width 288 height 54
paste textarea "Kia ora, We couldn’t agree more! Thanks for the awesome feedback — we’re stoked…"
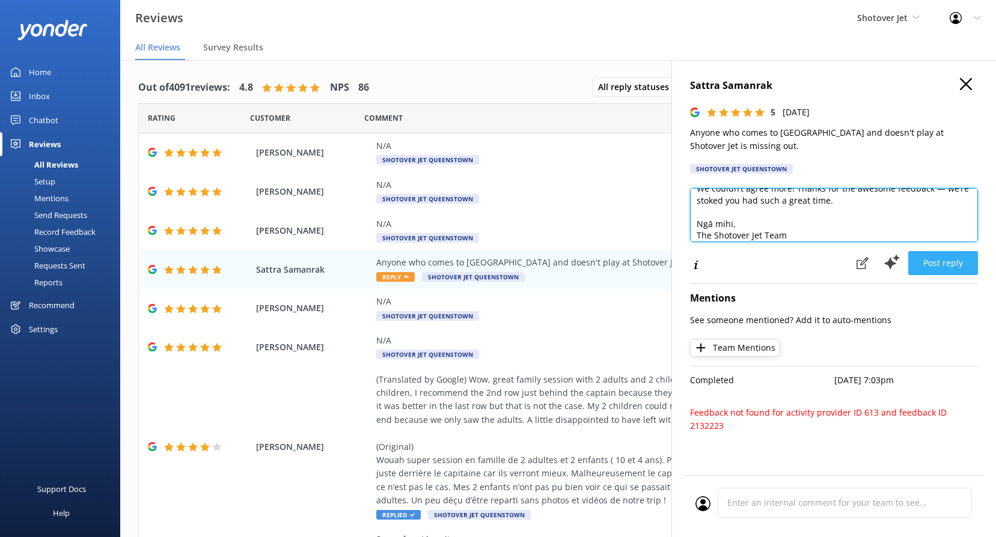
type textarea "Kia ora, We couldn’t agree more! Thanks for the awesome feedback — we’re stoked…"
click at [937, 251] on button "Post reply" at bounding box center [943, 263] width 70 height 24
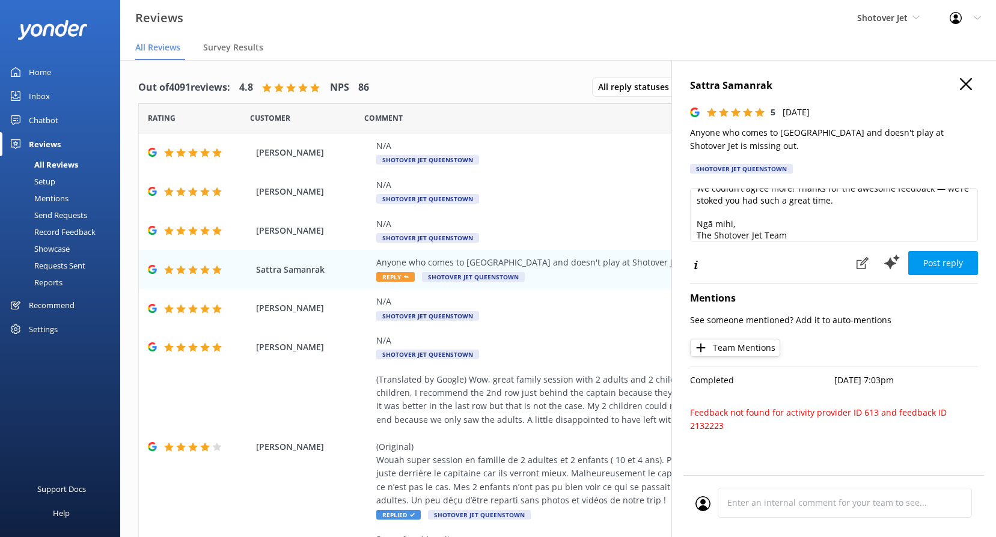
click at [967, 84] on use at bounding box center [966, 84] width 12 height 12
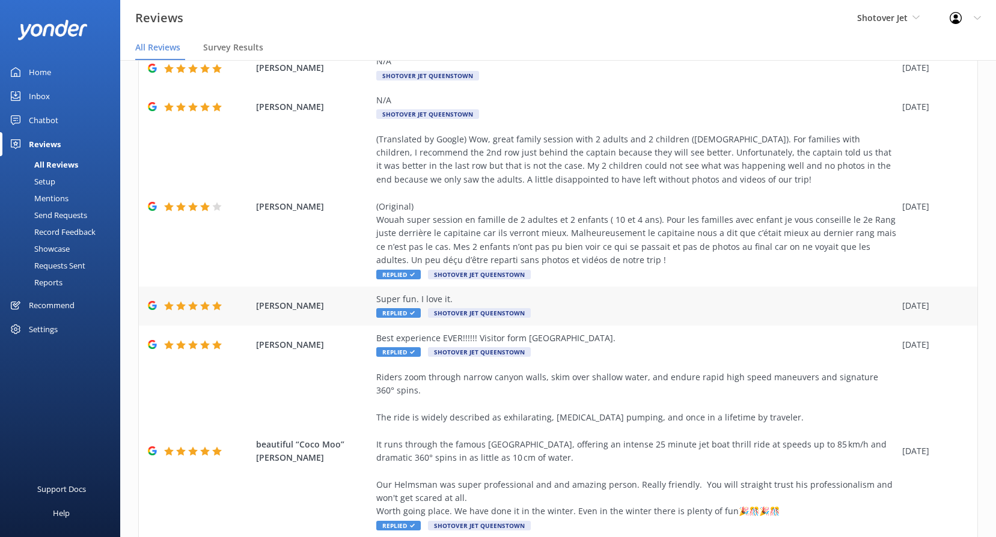
scroll to position [281, 0]
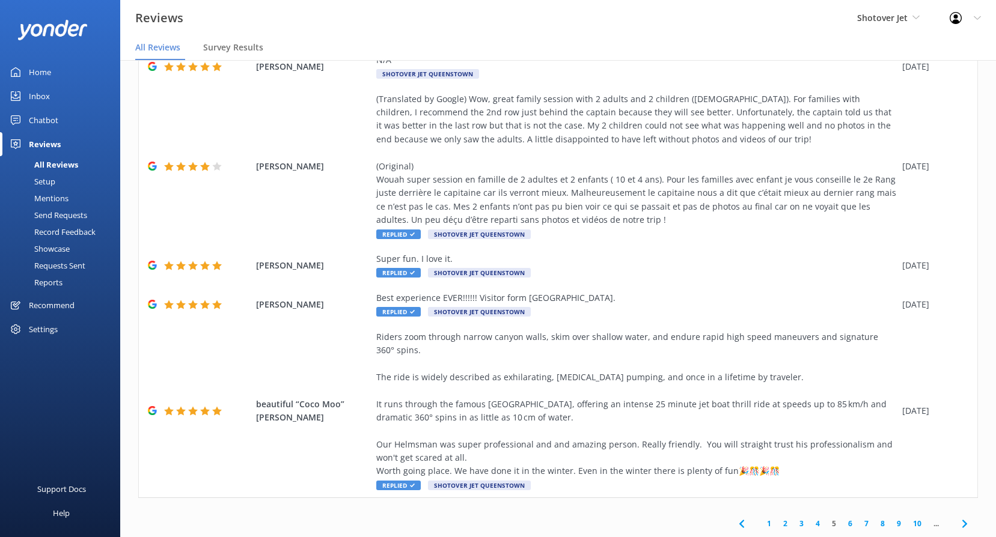
click at [810, 522] on link "4" at bounding box center [818, 523] width 16 height 11
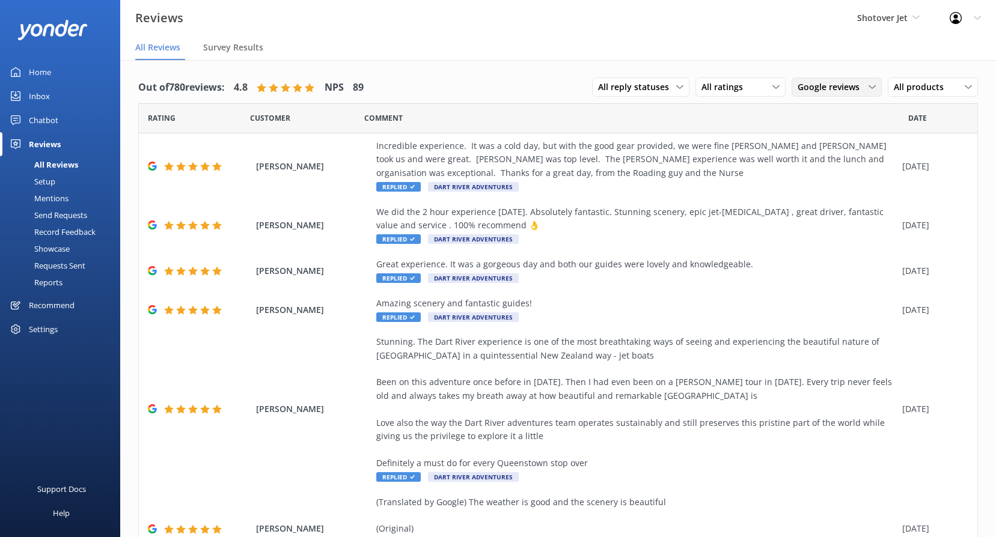
click at [825, 94] on span "Google reviews" at bounding box center [832, 87] width 69 height 13
click at [823, 187] on div "Google reviews" at bounding box center [844, 185] width 70 height 12
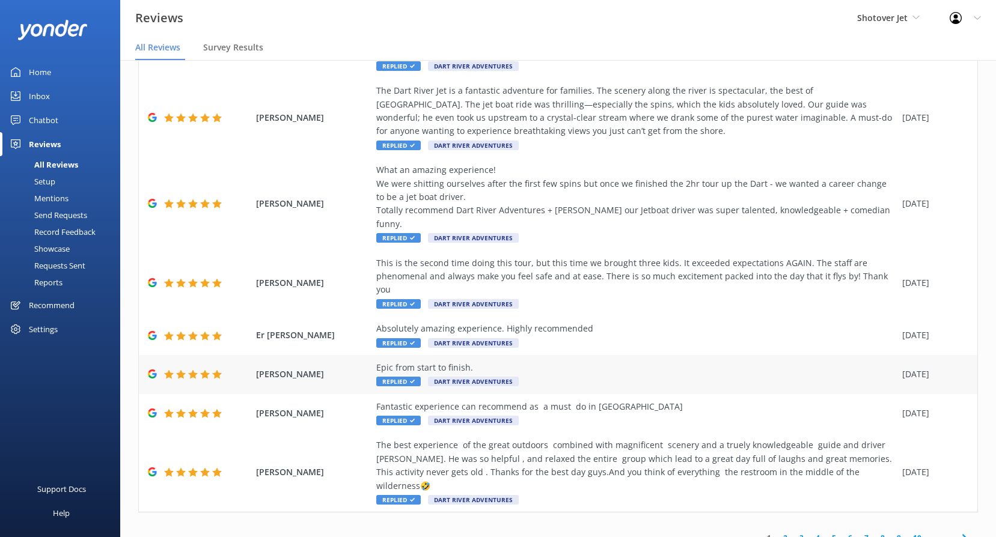
scroll to position [24, 0]
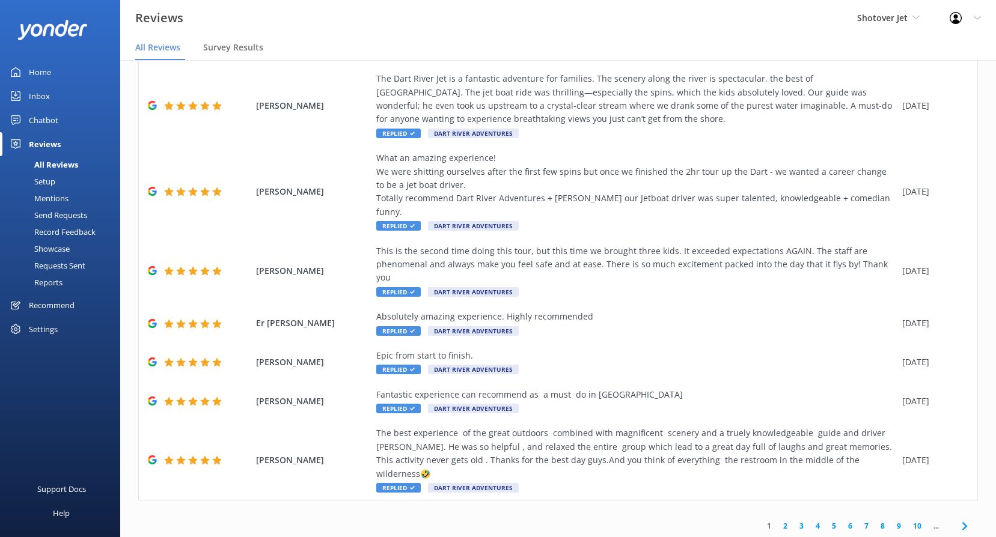
click at [810, 521] on link "4" at bounding box center [818, 526] width 16 height 11
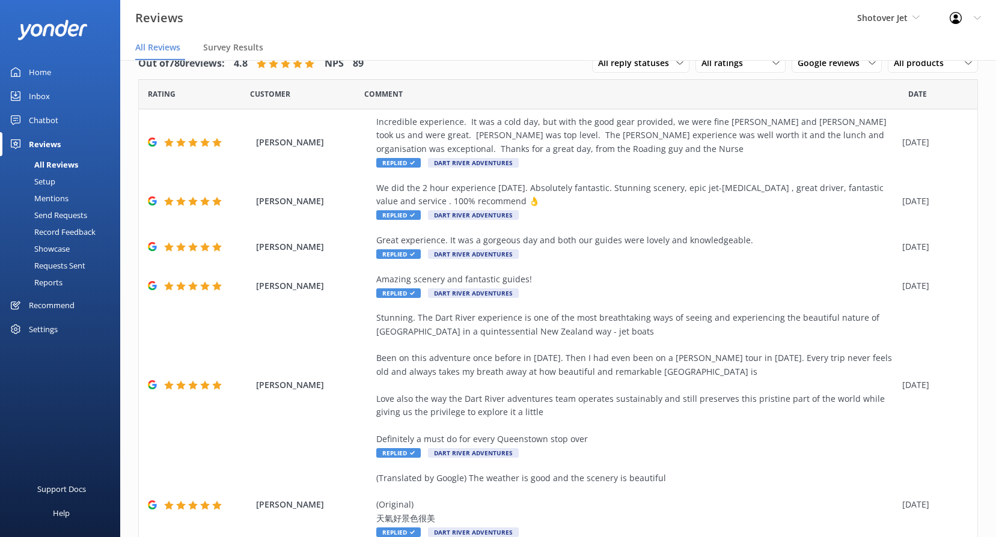
drag, startPoint x: 901, startPoint y: 11, endPoint x: 905, endPoint y: 26, distance: 15.0
click at [902, 14] on span "Shotover Jet" at bounding box center [882, 17] width 51 height 11
click at [891, 47] on link "Shotover Jet" at bounding box center [902, 50] width 120 height 29
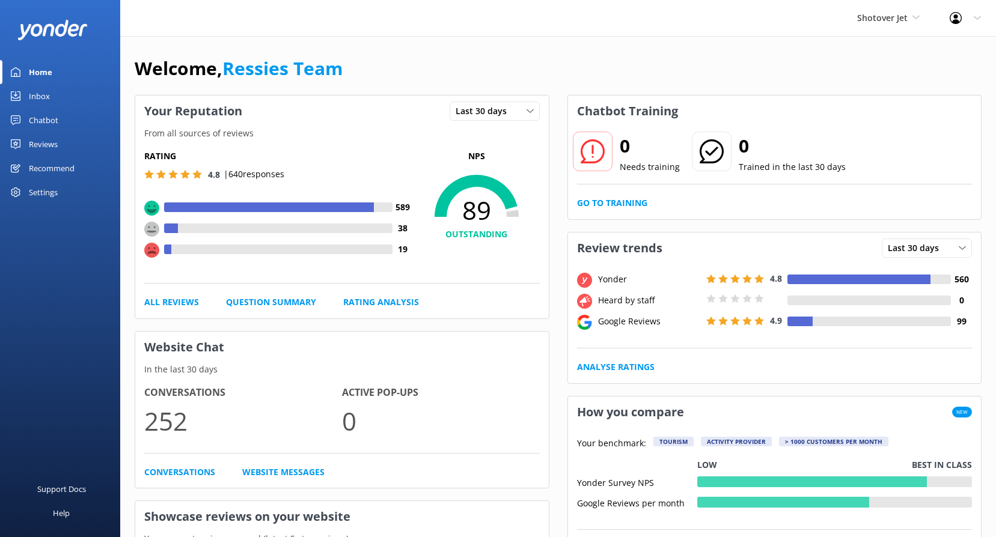
click at [54, 145] on div "Reviews" at bounding box center [43, 144] width 29 height 24
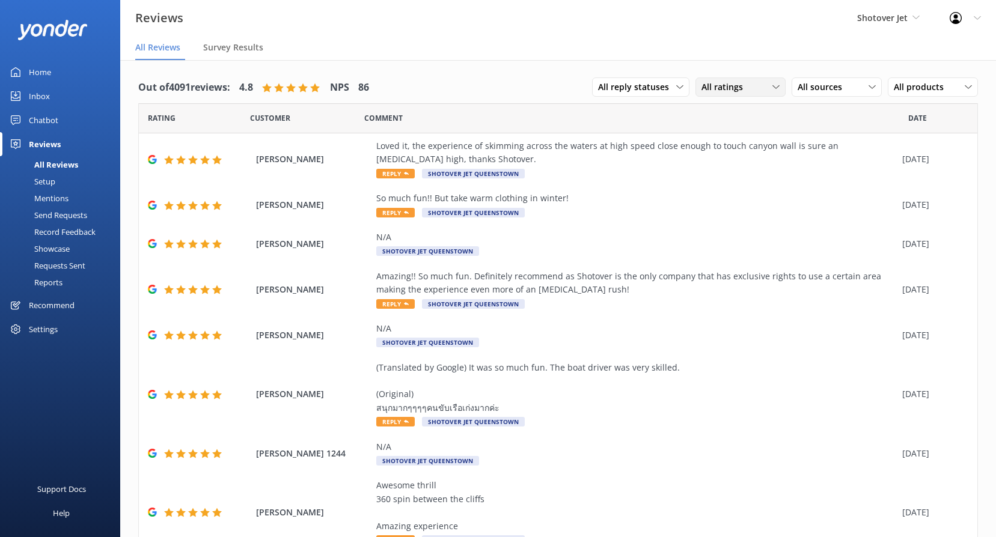
click at [750, 82] on div "All ratings" at bounding box center [741, 87] width 84 height 13
click at [825, 94] on div "All sources All sources Yonder survey Heard by staff Google reviews" at bounding box center [837, 87] width 90 height 19
click at [841, 184] on div "Google reviews" at bounding box center [844, 185] width 70 height 12
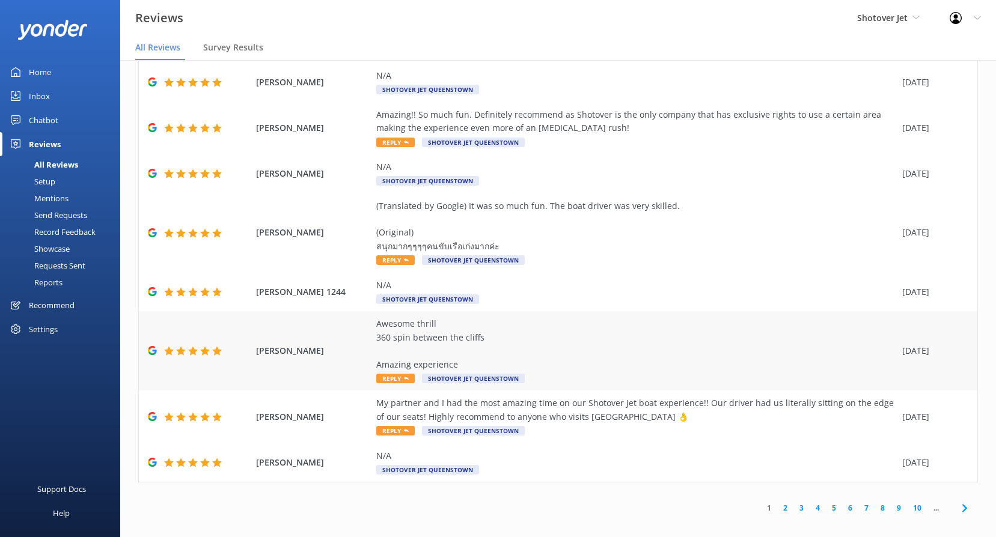
scroll to position [24, 0]
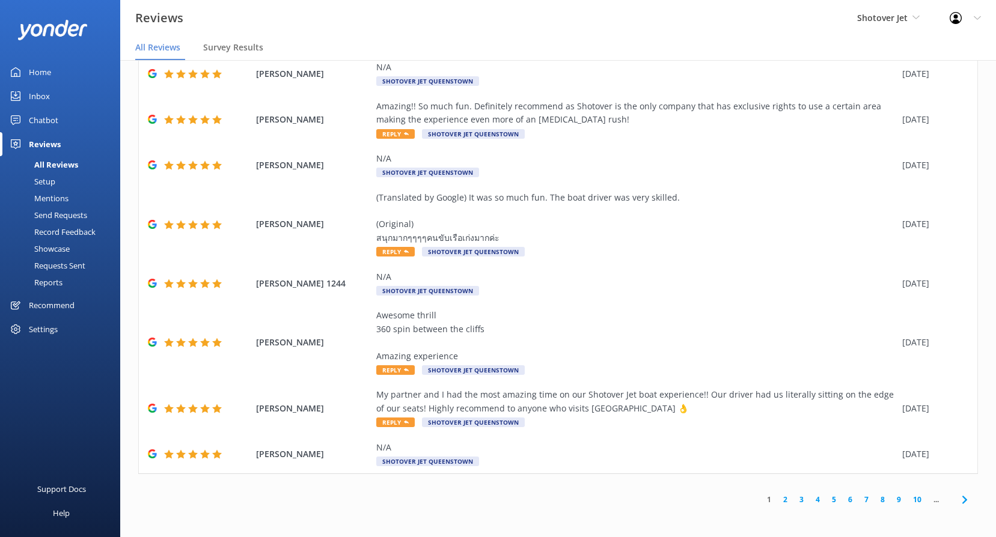
click at [813, 503] on link "4" at bounding box center [818, 499] width 16 height 11
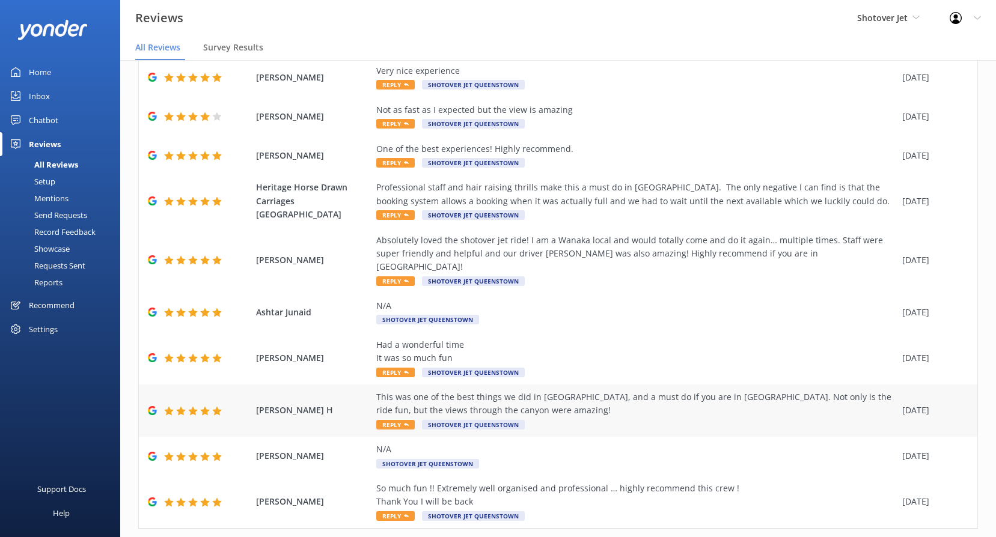
scroll to position [93, 0]
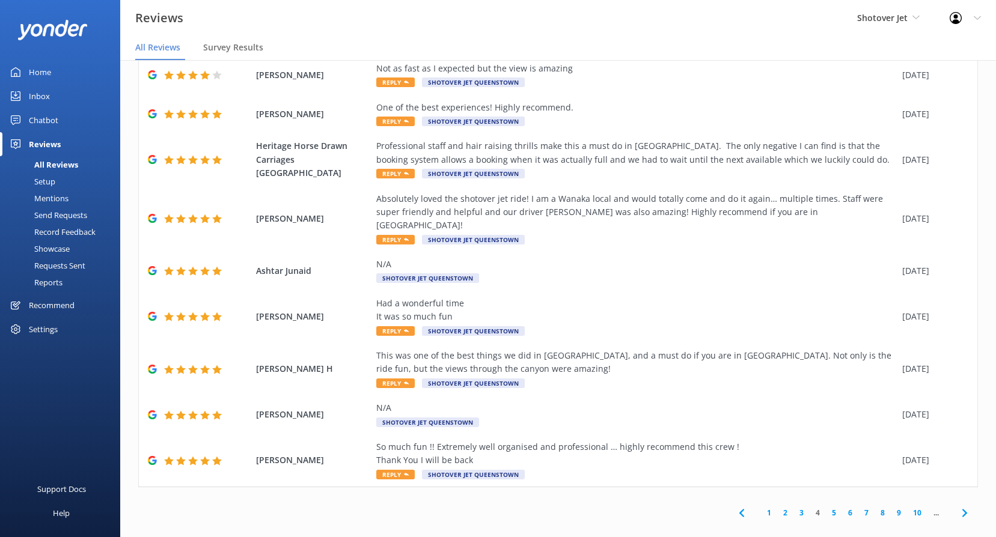
click at [826, 507] on link "5" at bounding box center [834, 512] width 16 height 11
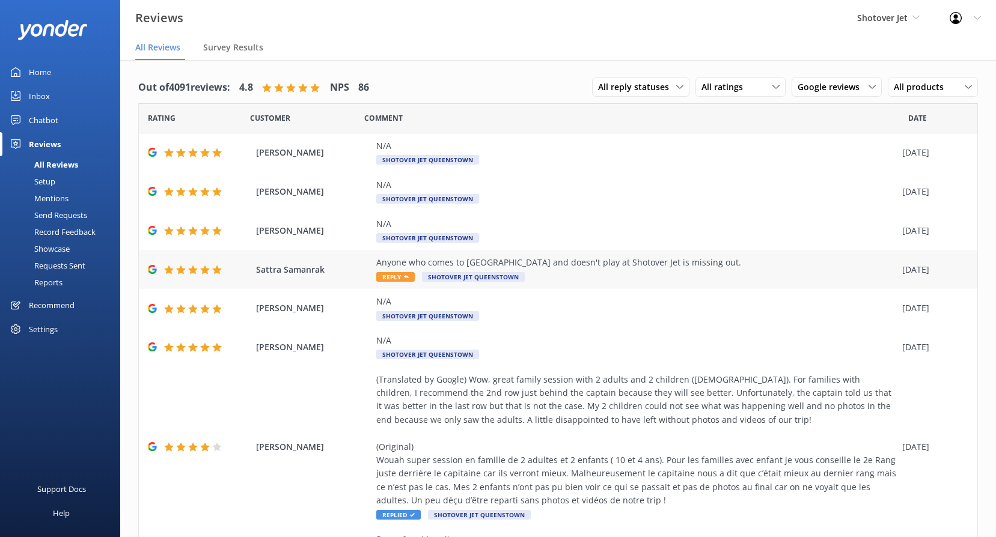
click at [694, 265] on div "Anyone who comes to Queenstown and doesn't play at Shotover Jet is missing out." at bounding box center [636, 262] width 520 height 13
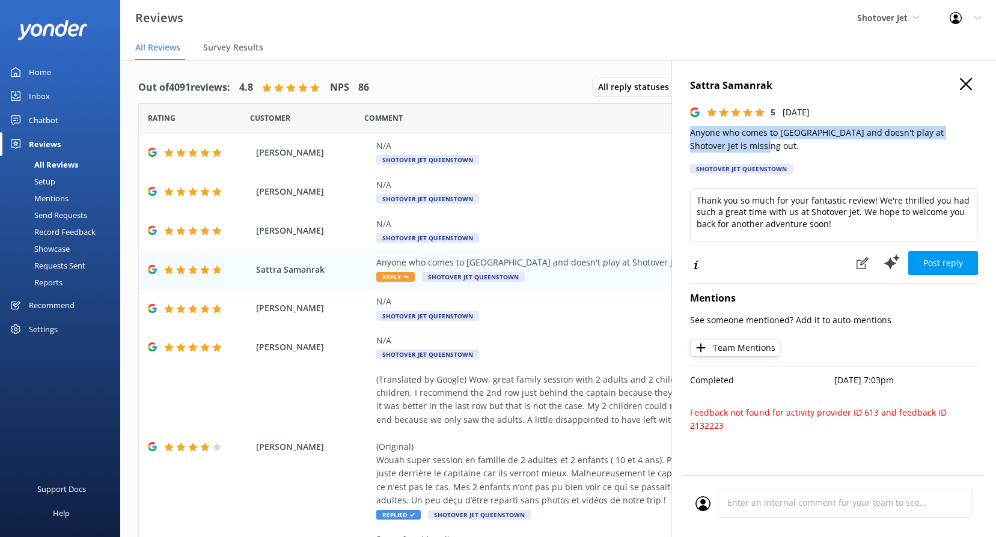
drag, startPoint x: 740, startPoint y: 147, endPoint x: 677, endPoint y: 127, distance: 65.4
click at [677, 127] on div "Sattra Samanrak 5 Sun, 3rd Aug 2025 Anyone who comes to Queenstown and doesn't …" at bounding box center [834, 328] width 325 height 537
copy p "Anyone who comes to Queenstown and doesn't play at Shotover Jet is missing out."
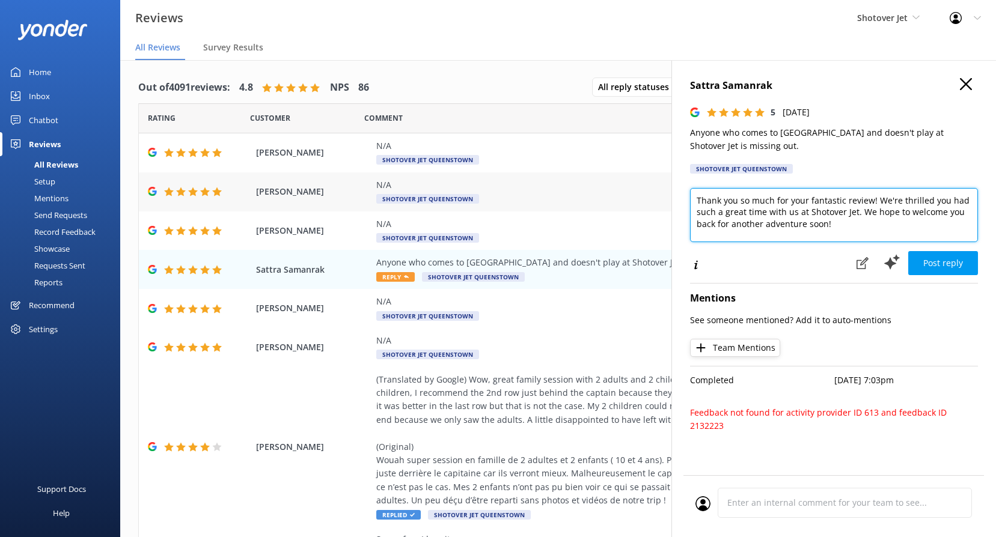
drag, startPoint x: 839, startPoint y: 232, endPoint x: 669, endPoint y: 184, distance: 176.8
click at [670, 184] on div "Out of 4091 reviews: 4.8 NPS 86 All reply statuses All reply statuses Needs a r…" at bounding box center [558, 310] width 876 height 501
paste textarea "Kia ora, Love this! We’re so glad you had a blast — thanks for spreading the wo…"
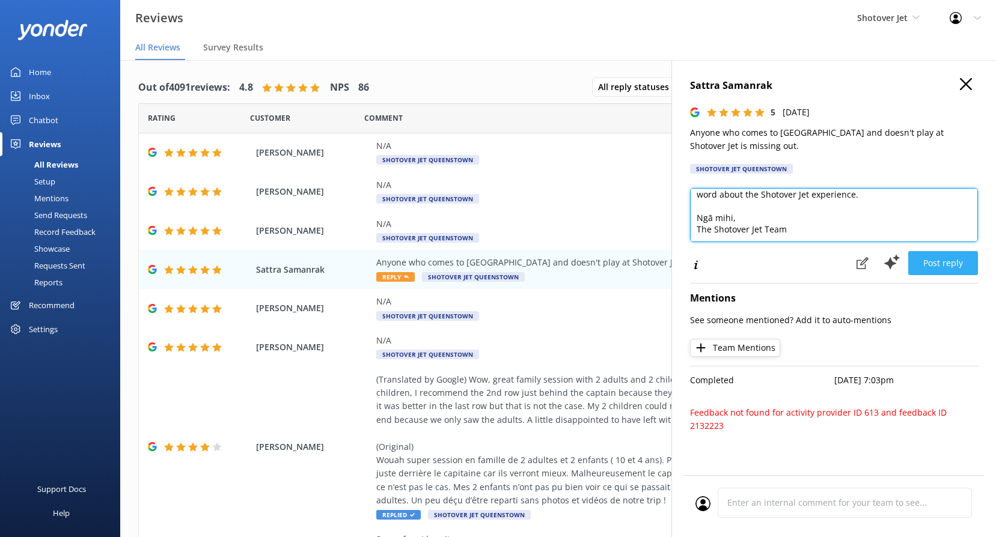
scroll to position [41, 0]
type textarea "Kia ora, Love this! We’re so glad you had a blast — thanks for spreading the wo…"
click at [929, 258] on button "Post reply" at bounding box center [943, 263] width 70 height 24
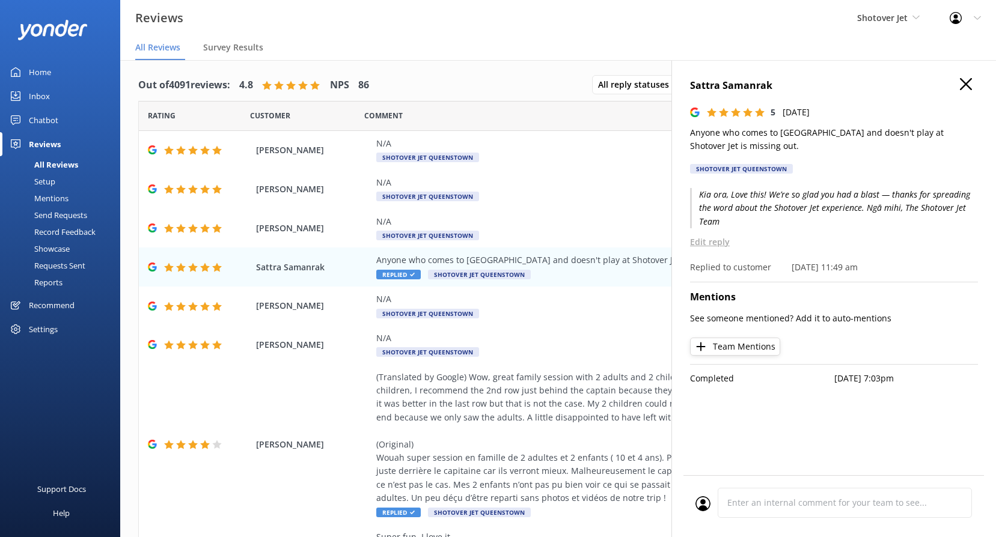
scroll to position [0, 0]
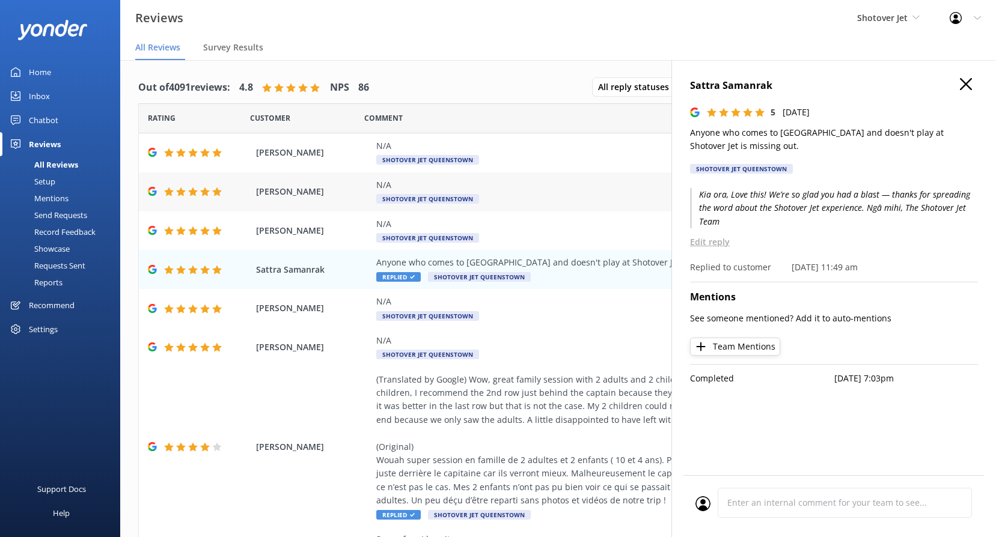
drag, startPoint x: 968, startPoint y: 86, endPoint x: 864, endPoint y: 180, distance: 140.1
click at [969, 91] on button at bounding box center [966, 84] width 12 height 13
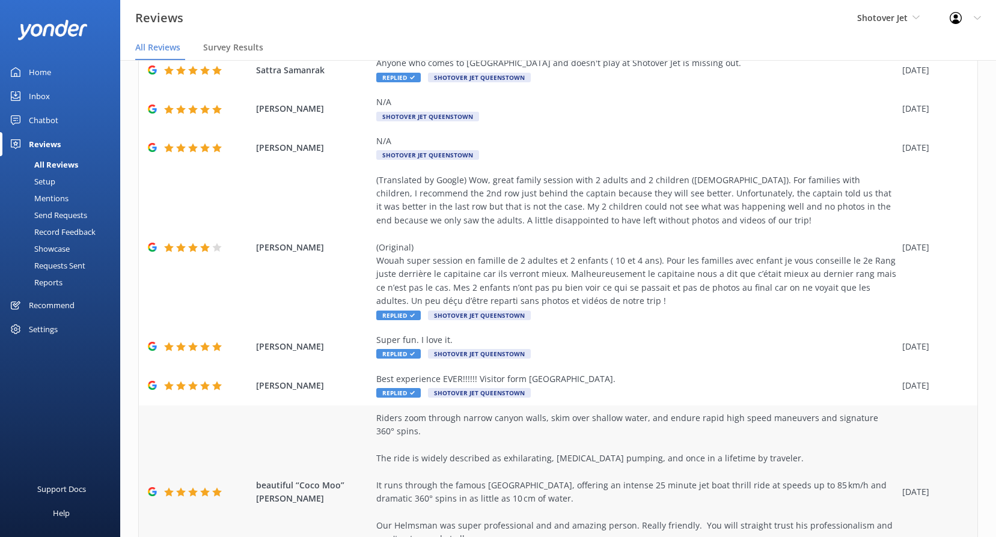
scroll to position [281, 0]
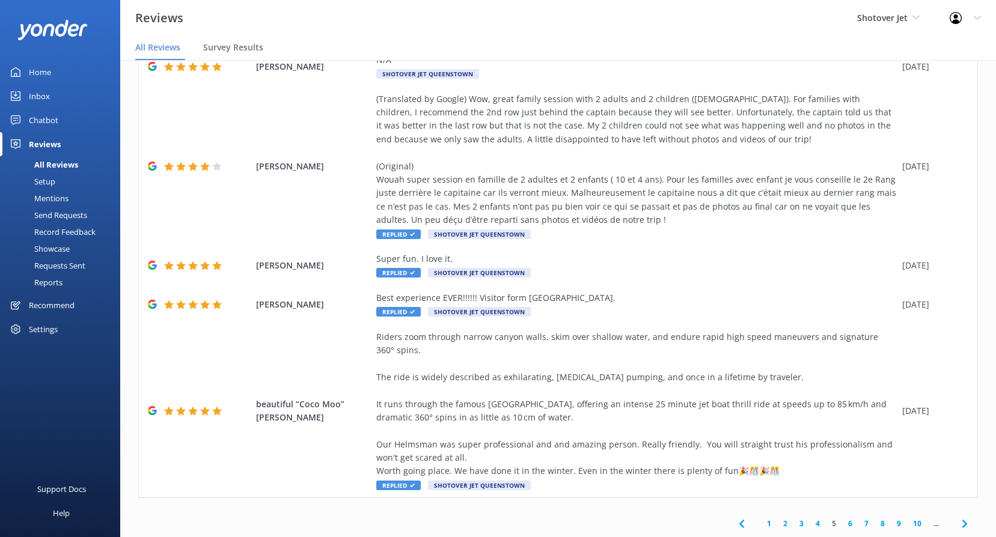
click at [810, 527] on link "4" at bounding box center [818, 523] width 16 height 11
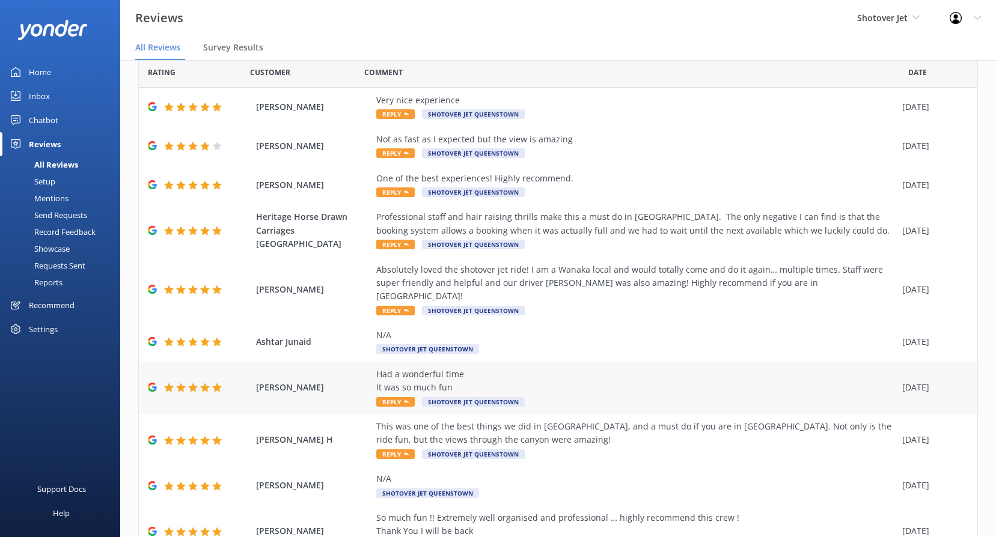
scroll to position [93, 0]
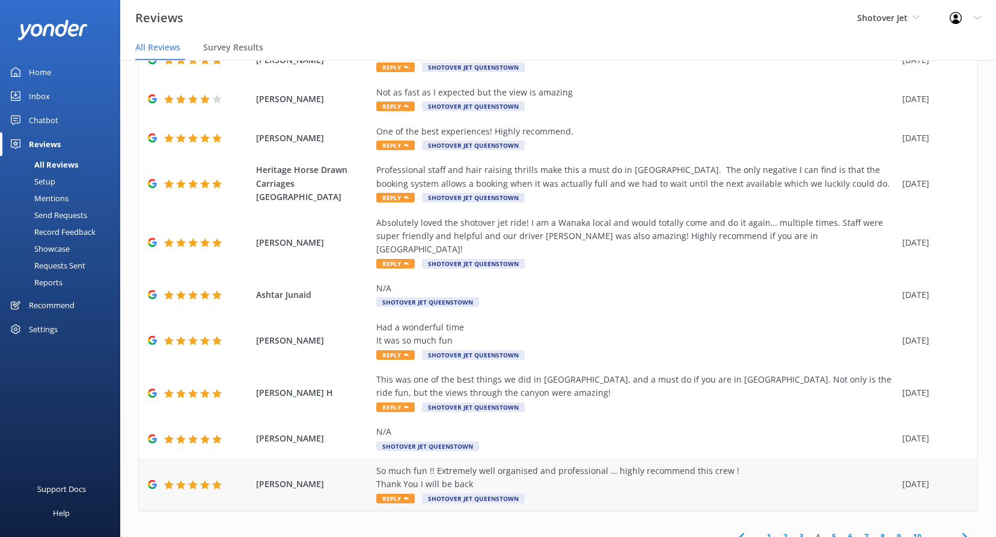
click at [568, 465] on div "So much fun !! Extremely well organised and professional … highly recommend thi…" at bounding box center [636, 478] width 520 height 27
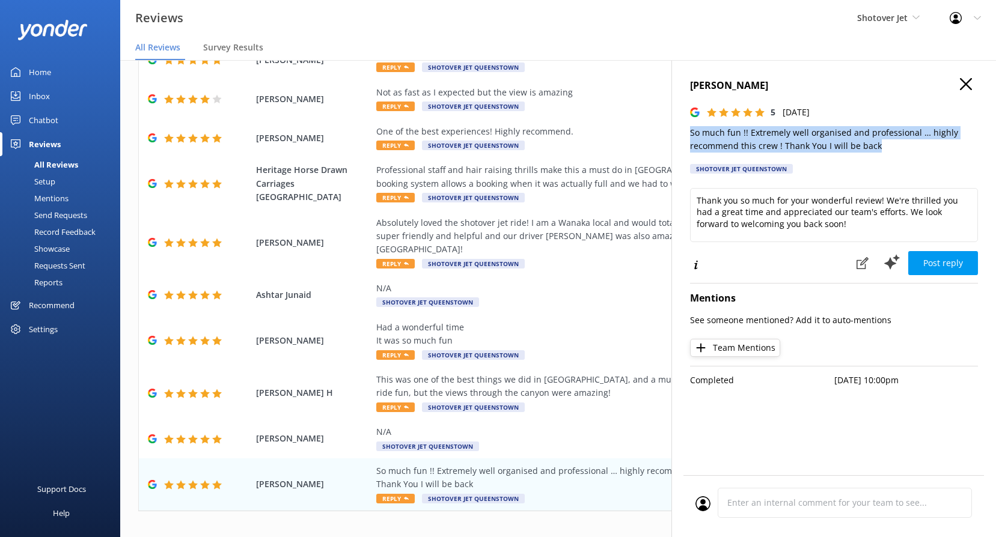
drag, startPoint x: 874, startPoint y: 142, endPoint x: 689, endPoint y: 135, distance: 184.7
click at [689, 135] on div "Melinda Tizzone 5 Mon, 4th Aug 2025 So much fun !! Extremely well organised and…" at bounding box center [834, 328] width 325 height 537
copy p "So much fun !! Extremely well organised and professional … highly recommend thi…"
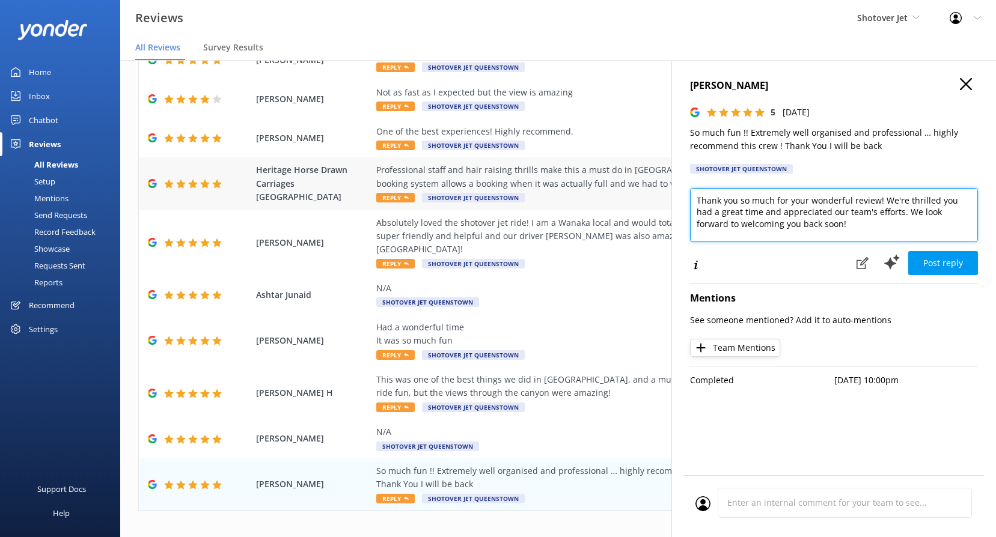
drag, startPoint x: 794, startPoint y: 222, endPoint x: 617, endPoint y: 172, distance: 183.3
click at [619, 173] on div "Out of 4091 reviews: 4.8 NPS 86 All reply statuses All reply statuses Needs a r…" at bounding box center [558, 310] width 876 height 501
paste textarea "Kia ora, Thank you for your wonderful feedback! We’re thrilled you had so much …"
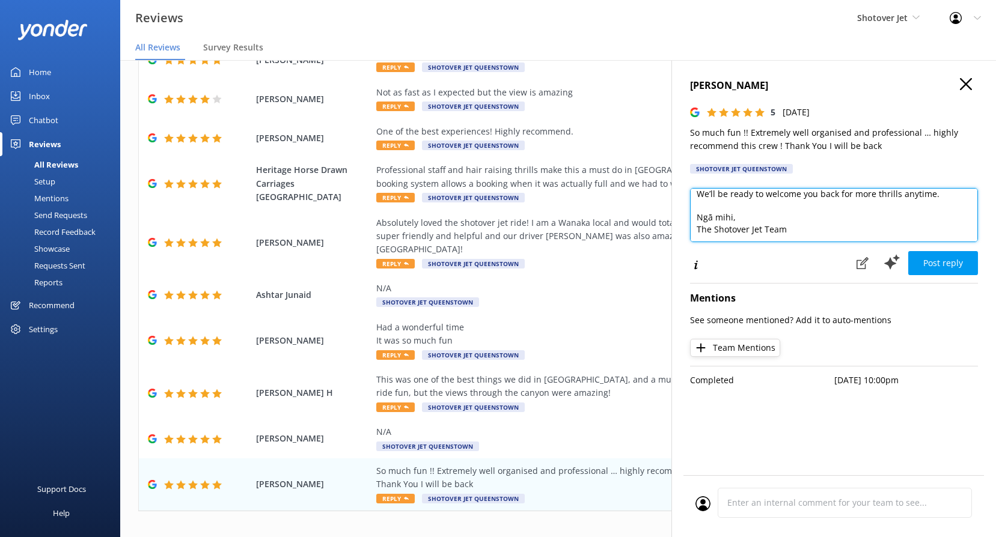
scroll to position [54, 0]
type textarea "Kia ora, Thank you for your wonderful feedback! We’re thrilled you had so much …"
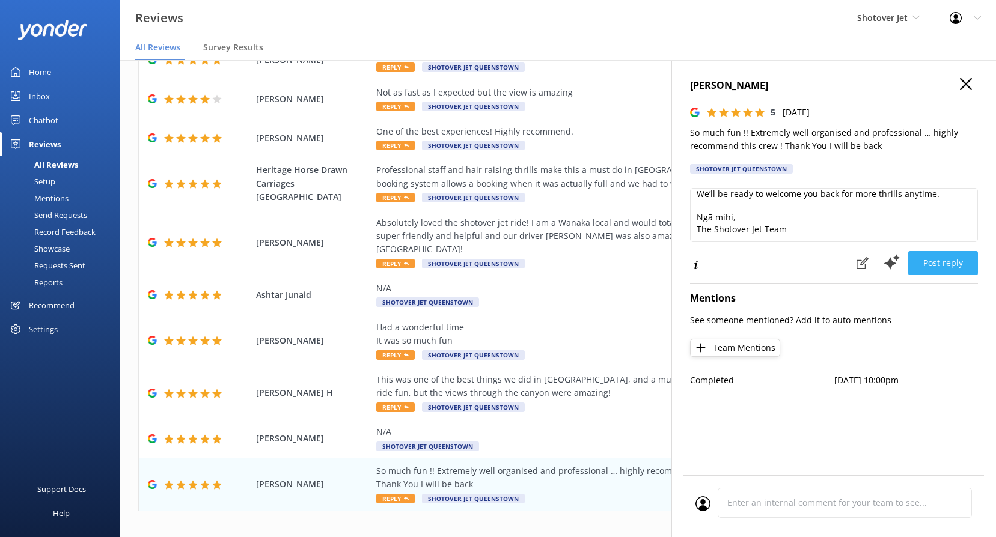
click at [940, 261] on button "Post reply" at bounding box center [943, 263] width 70 height 24
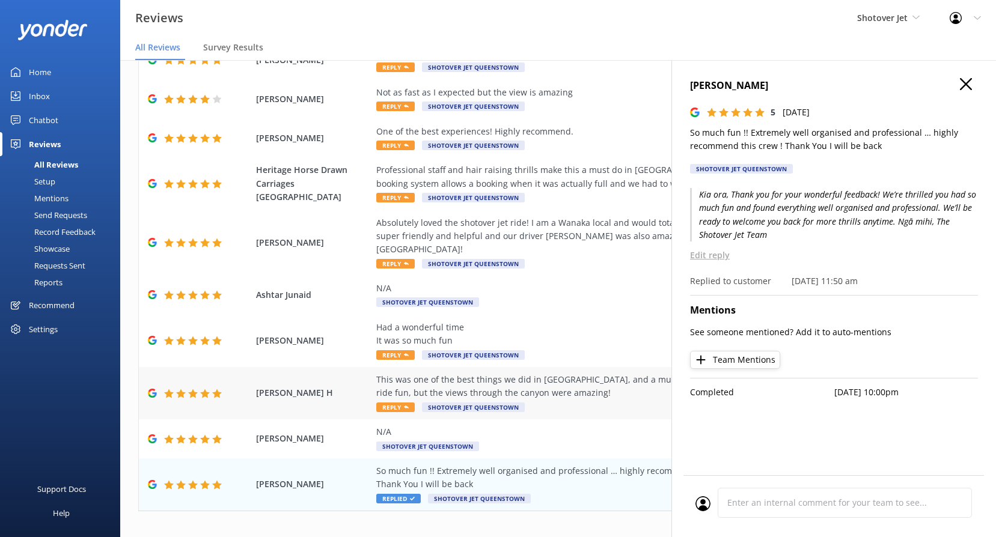
click at [509, 374] on div "This was one of the best things we did in New Zealand, and a must do if you are…" at bounding box center [636, 386] width 520 height 27
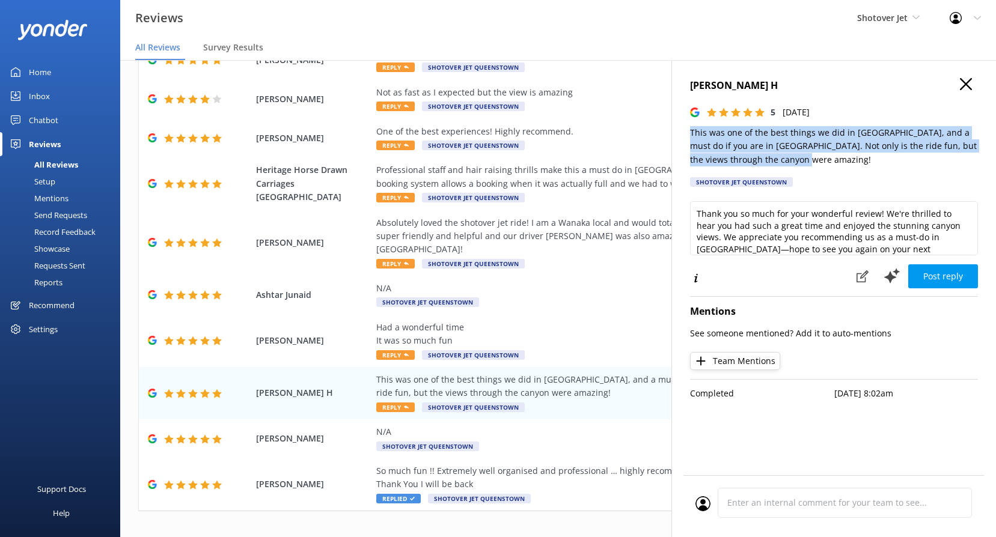
drag, startPoint x: 799, startPoint y: 160, endPoint x: 685, endPoint y: 121, distance: 120.2
click at [685, 121] on div "Corry H 5 Tue, 5th Aug 2025 This was one of the best things we did in New Zeala…" at bounding box center [834, 328] width 325 height 537
copy p "This was one of the best things we did in New Zealand, and a must do if you are…"
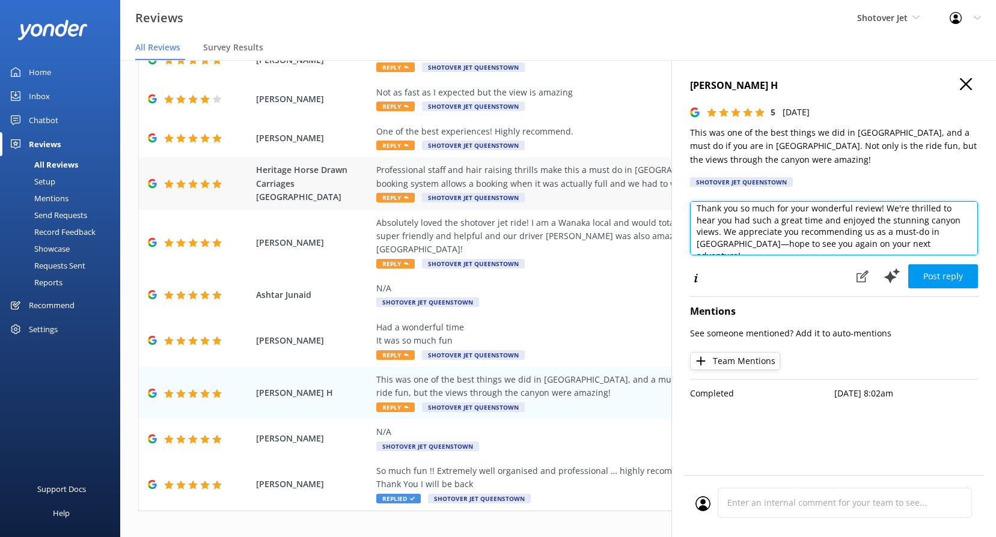
scroll to position [0, 0]
drag, startPoint x: 945, startPoint y: 251, endPoint x: 617, endPoint y: 186, distance: 334.0
click at [617, 186] on div "Out of 4091 reviews: 4.8 NPS 86 All reply statuses All reply statuses Needs a r…" at bounding box center [558, 310] width 876 height 501
paste textarea "Kia ora, Thanks so much for your fantastic review! We’re delighted to hear the …"
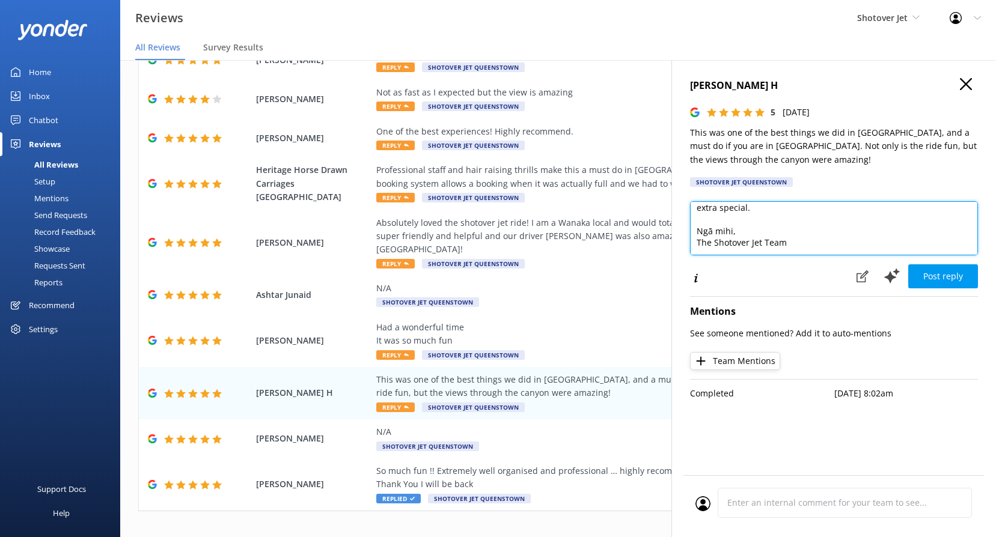
scroll to position [54, 0]
type textarea "Kia ora, Thanks so much for your fantastic review! We’re delighted to hear the …"
click at [940, 278] on button "Post reply" at bounding box center [943, 277] width 70 height 24
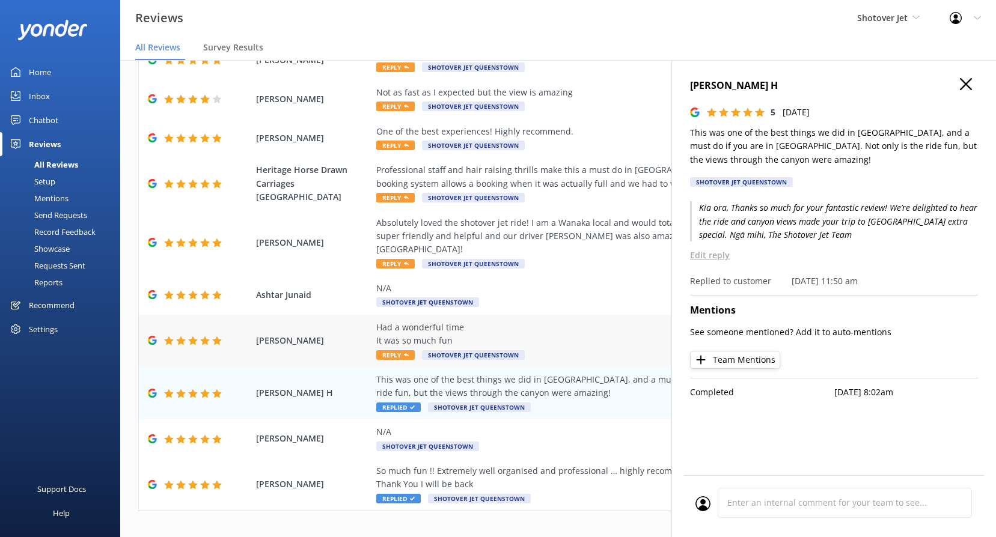
click at [537, 321] on div "Had a wonderful time It was so much fun" at bounding box center [636, 334] width 520 height 27
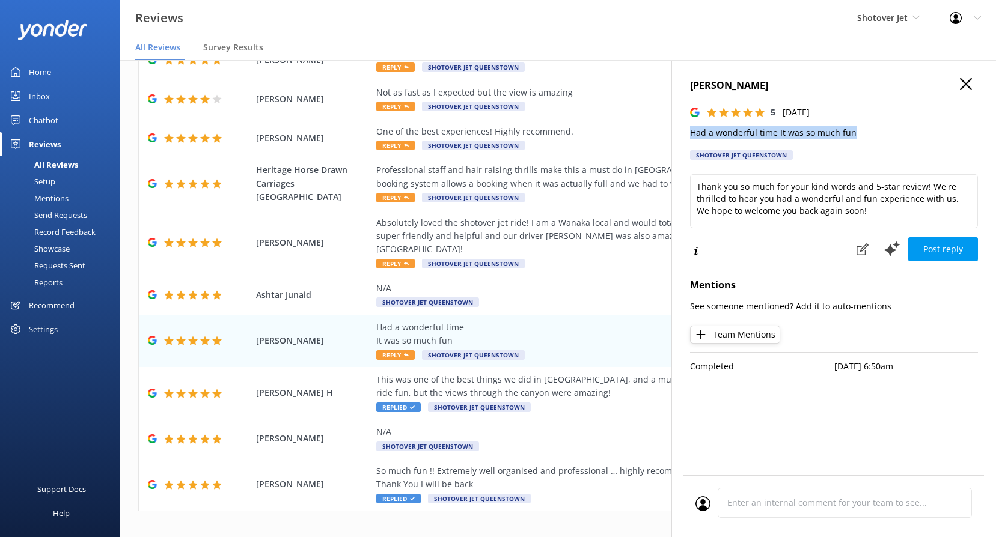
drag, startPoint x: 857, startPoint y: 131, endPoint x: 691, endPoint y: 138, distance: 166.1
click at [691, 138] on p "Had a wonderful time It was so much fun" at bounding box center [834, 132] width 288 height 13
copy p "Had a wonderful time It was so much fun"
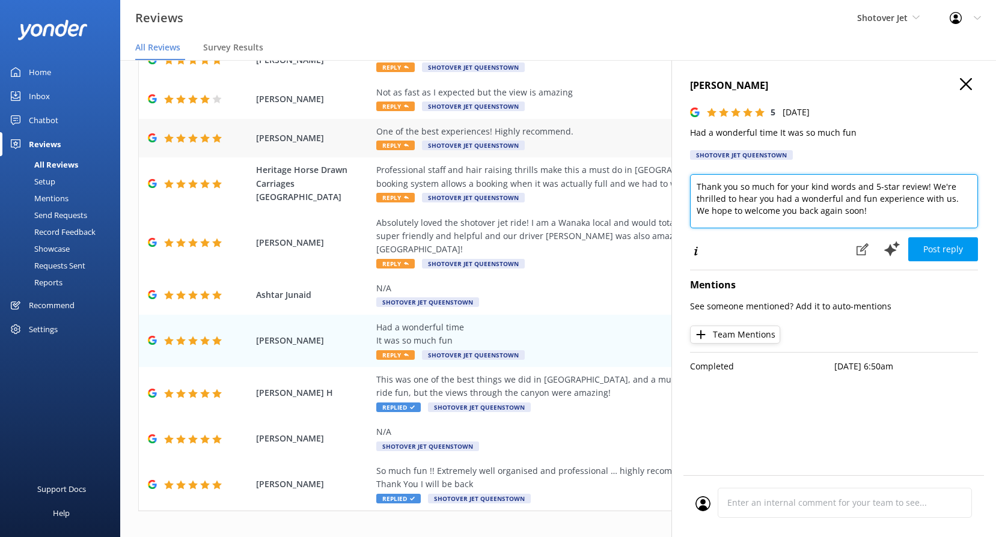
drag, startPoint x: 858, startPoint y: 211, endPoint x: 619, endPoint y: 153, distance: 246.1
click at [617, 153] on div "Out of 4091 reviews: 4.8 NPS 86 All reply statuses All reply statuses Needs a r…" at bounding box center [558, 310] width 876 height 501
paste textarea "Kia ora, We’re so happy to hear you had a wonderful and fun time! Thanks for sh…"
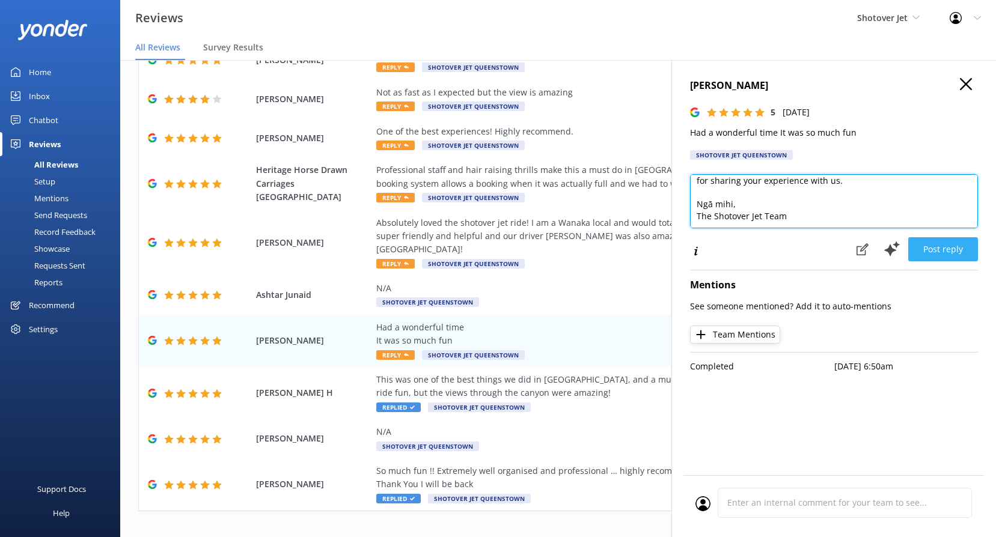
scroll to position [41, 0]
type textarea "Kia ora, We’re so happy to hear you had a wonderful and fun time! Thanks for sh…"
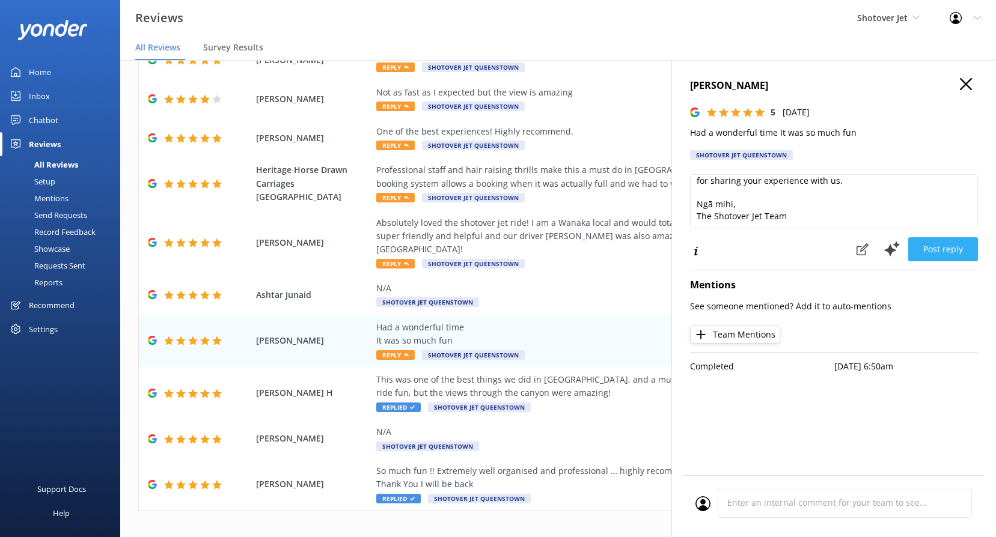
click at [945, 247] on button "Post reply" at bounding box center [943, 249] width 70 height 24
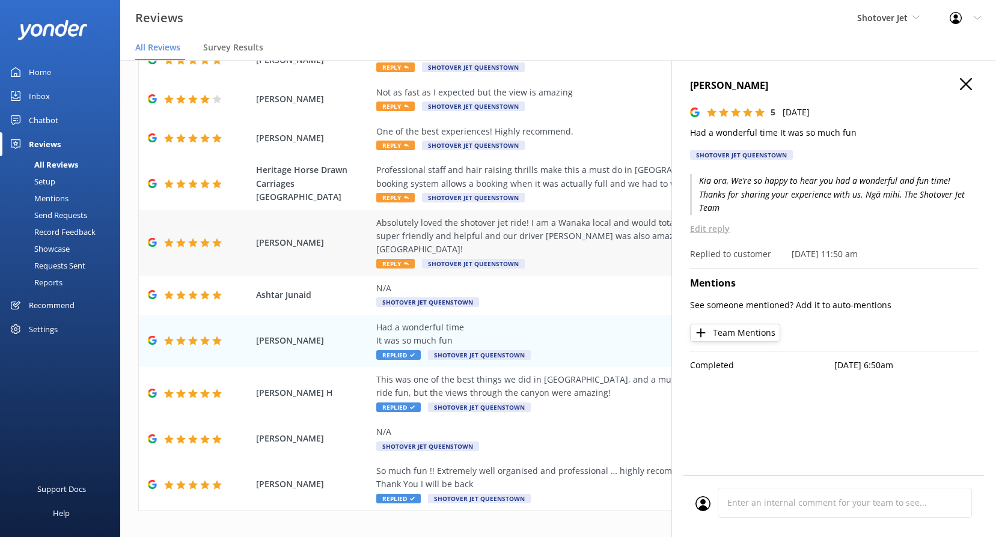
click at [539, 222] on div "Absolutely loved the shotover jet ride! I am a Wanaka local and would totally c…" at bounding box center [636, 236] width 520 height 40
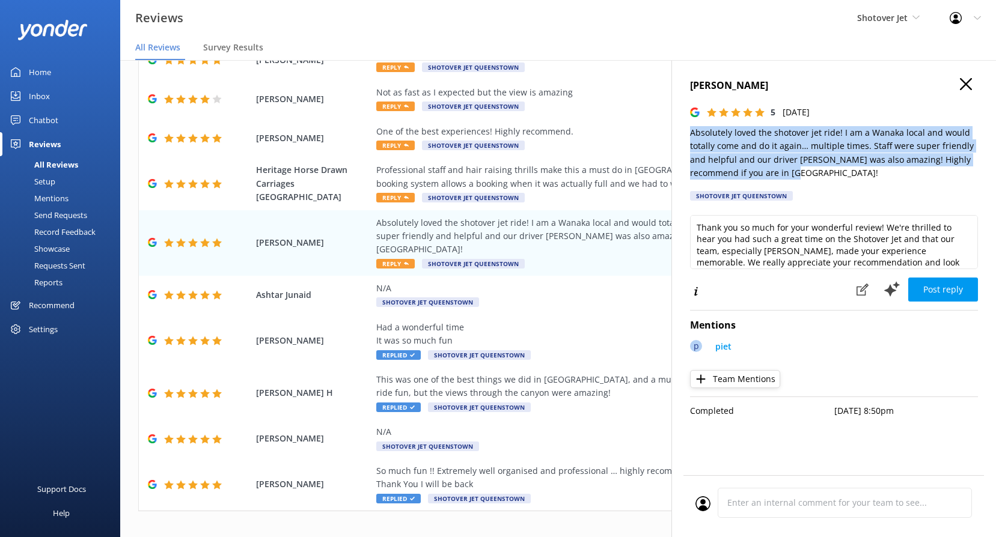
drag, startPoint x: 798, startPoint y: 171, endPoint x: 683, endPoint y: 123, distance: 124.5
click at [683, 123] on div "Christina Malaponte 5 Wed, 6th Aug 2025 Absolutely loved the shotover jet ride!…" at bounding box center [834, 328] width 325 height 537
copy p "Absolutely loved the shotover jet ride! I am a Wanaka local and would totally c…"
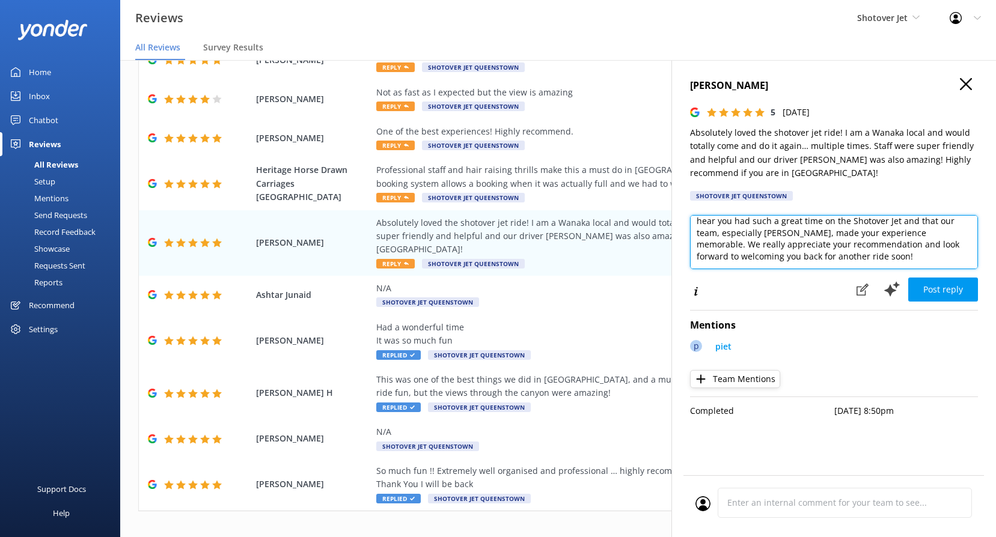
scroll to position [0, 9]
drag, startPoint x: 696, startPoint y: 223, endPoint x: 1003, endPoint y: 420, distance: 365.1
click at [996, 420] on html "Reviews Shotover Jet Shotover Jet Dart River Adventures Profile Settings Logout…" at bounding box center [498, 268] width 996 height 537
paste textarea "Kia ora, Thanks so much for sharing your love for the Shotover Jet! It’s great …"
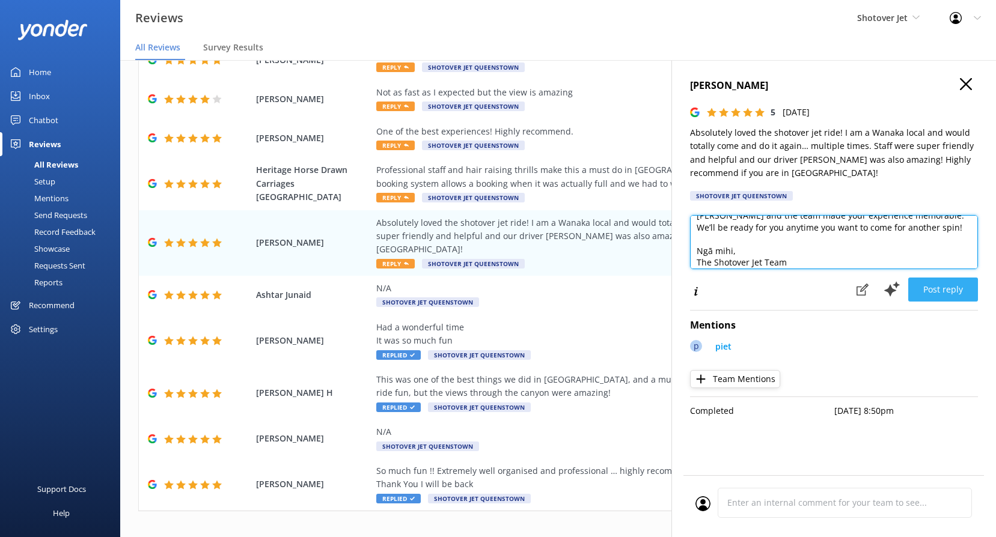
type textarea "Kia ora, Thanks so much for sharing your love for the Shotover Jet! It’s great …"
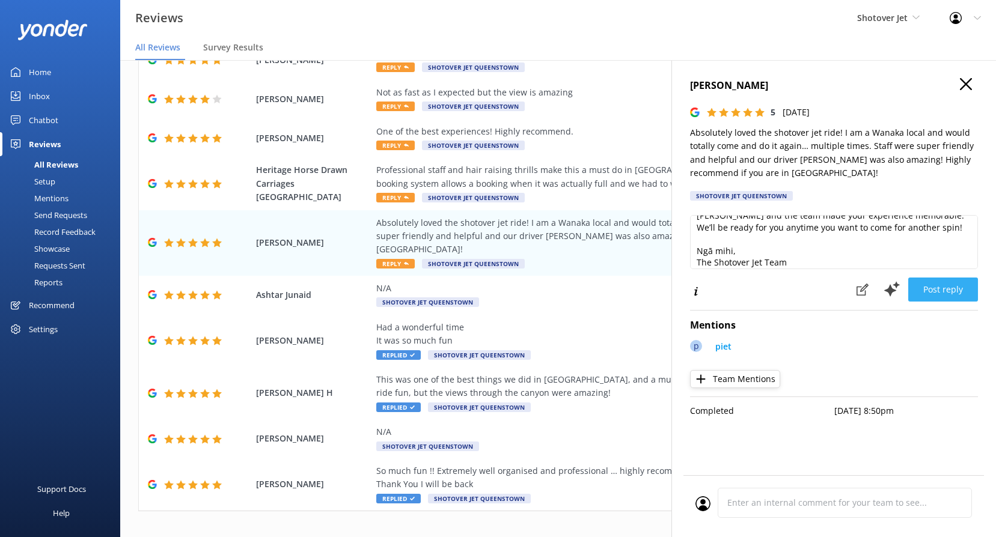
click at [920, 286] on button "Post reply" at bounding box center [943, 290] width 70 height 24
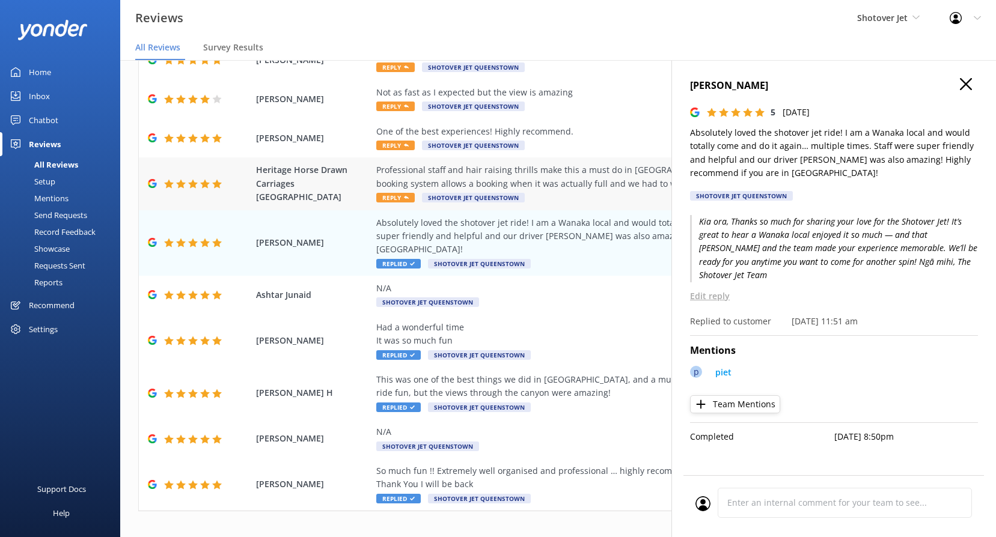
click at [537, 167] on div "Professional staff and hair raising thrills make this a must do in Queenstown. …" at bounding box center [636, 177] width 520 height 27
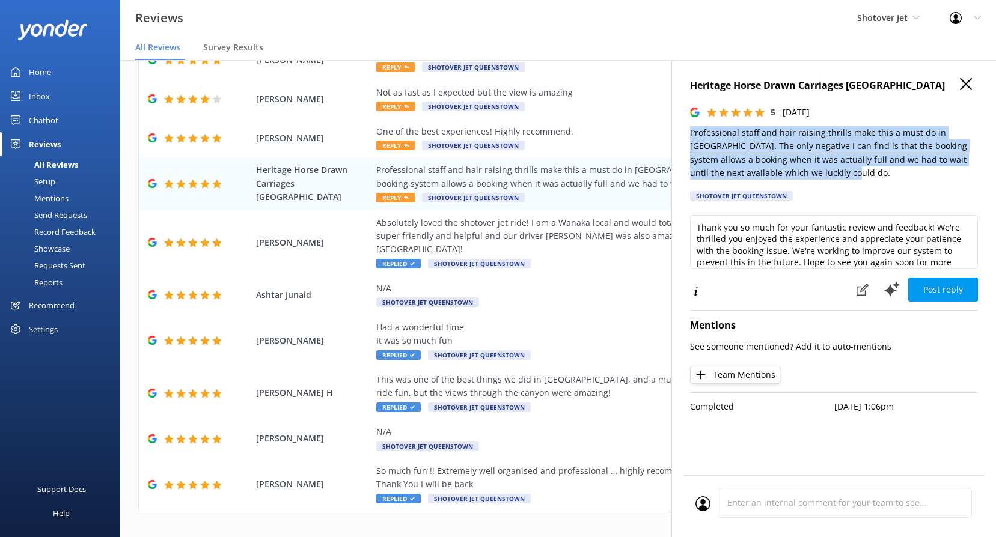
drag, startPoint x: 850, startPoint y: 177, endPoint x: 682, endPoint y: 127, distance: 174.4
click at [682, 127] on div "Heritage Horse Drawn Carriages Tasmania 5 Thu, 7th Aug 2025 Professional staff …" at bounding box center [834, 328] width 325 height 537
drag, startPoint x: 682, startPoint y: 127, endPoint x: 824, endPoint y: 154, distance: 144.3
copy p "Professional staff and hair raising thrills make this a must do in Queenstown. …"
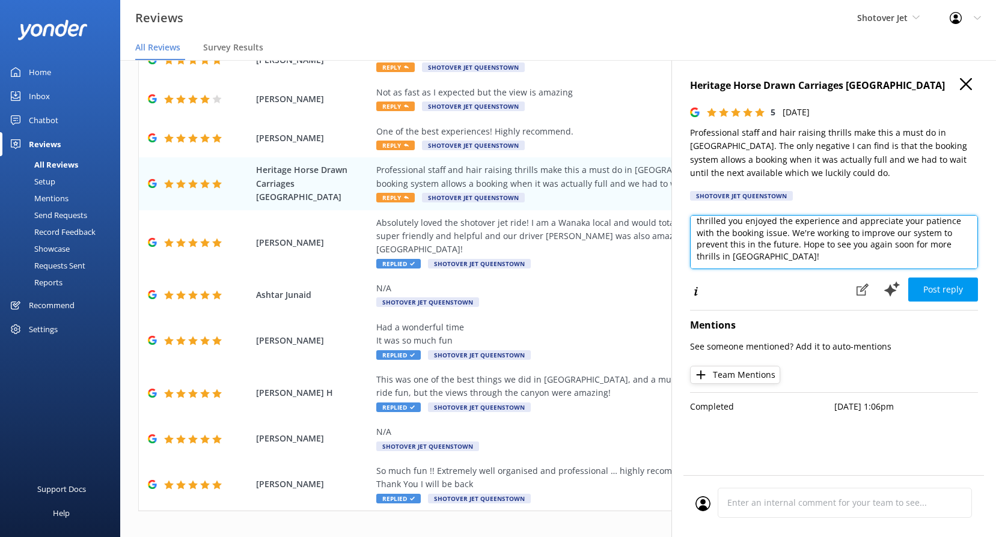
drag, startPoint x: 698, startPoint y: 225, endPoint x: 972, endPoint y: 424, distance: 339.1
click at [973, 425] on div "Heritage Horse Drawn Carriages Tasmania 5 Thu, 7th Aug 2025 Professional staff …" at bounding box center [834, 328] width 325 height 537
paste textarea "Kia ora, Thank you for your great feedback and for highlighting the thrilling e…"
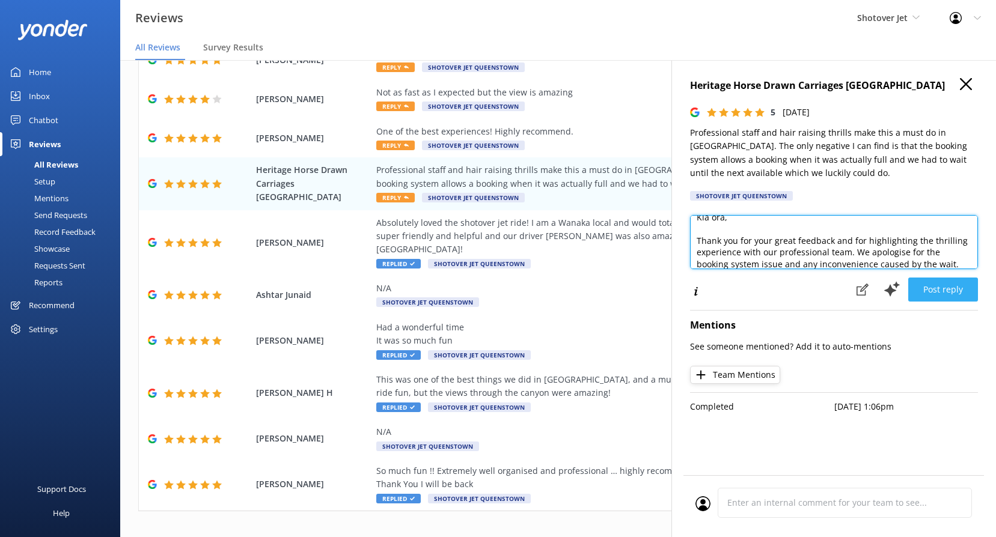
type textarea "Kia ora, Thank you for your great feedback and for highlighting the thrilling e…"
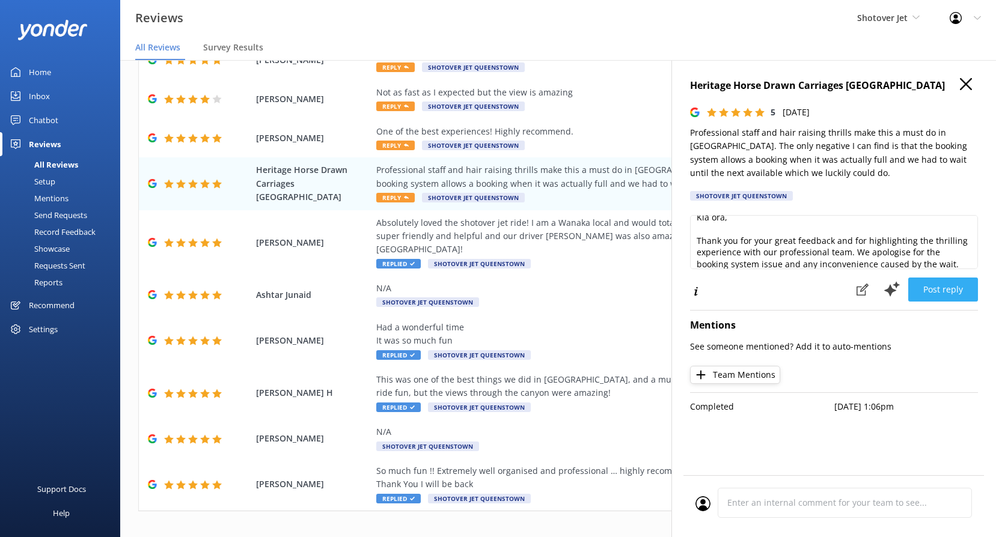
click at [938, 302] on button "Post reply" at bounding box center [943, 290] width 70 height 24
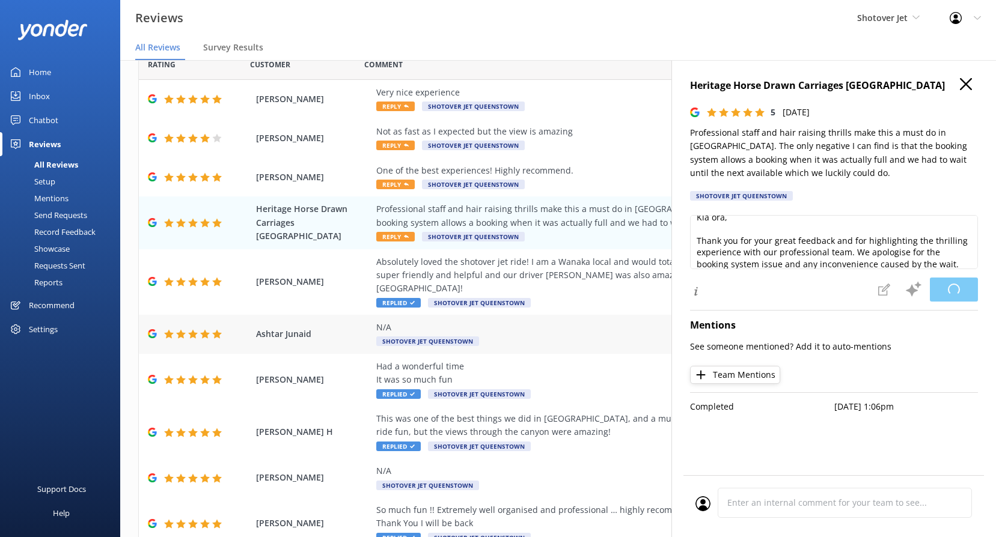
scroll to position [32, 0]
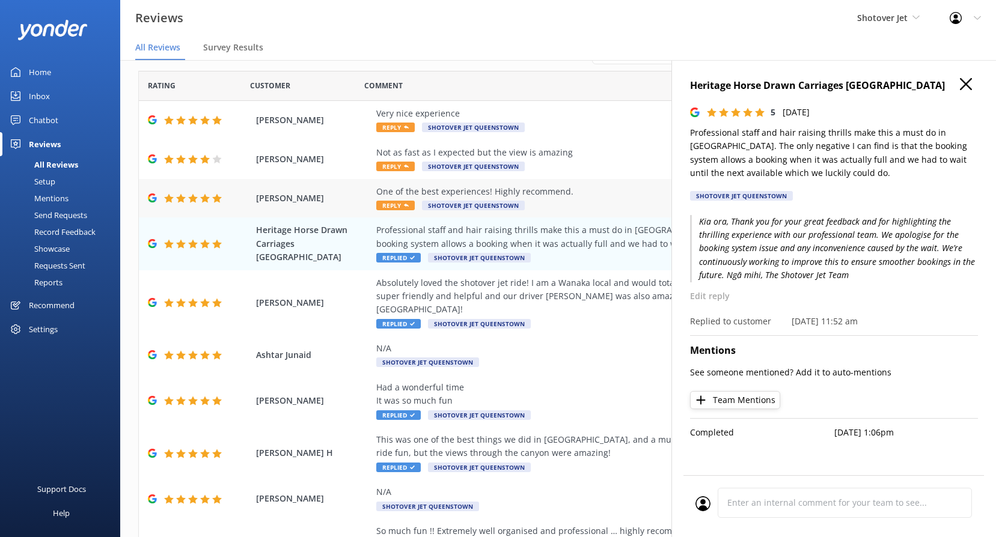
drag, startPoint x: 527, startPoint y: 197, endPoint x: 531, endPoint y: 204, distance: 8.4
click at [529, 200] on div "One of the best experiences! Highly recommend. Reply Shotover Jet Queenstown" at bounding box center [636, 198] width 520 height 27
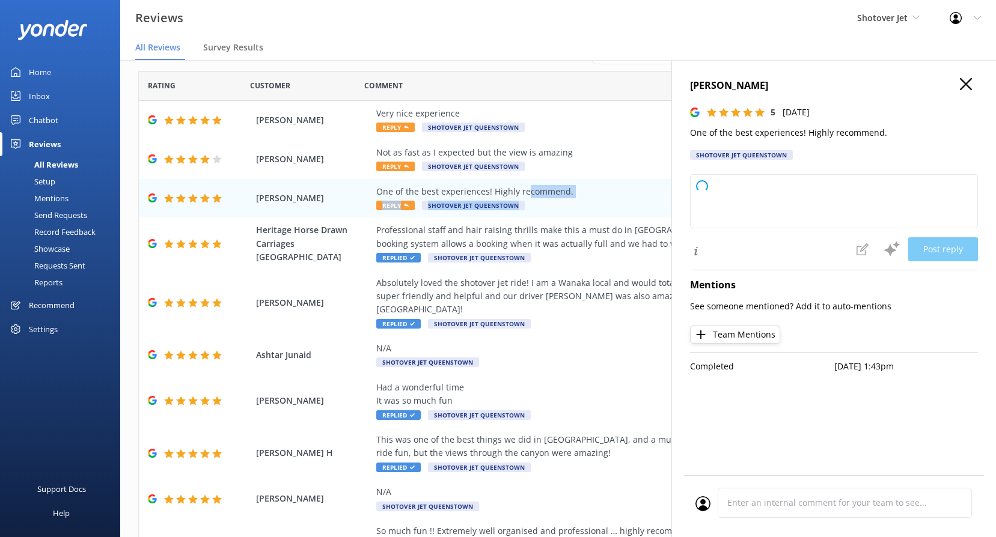
type textarea "Thank you so much for your wonderful feedback! We’re thrilled to hear you had s…"
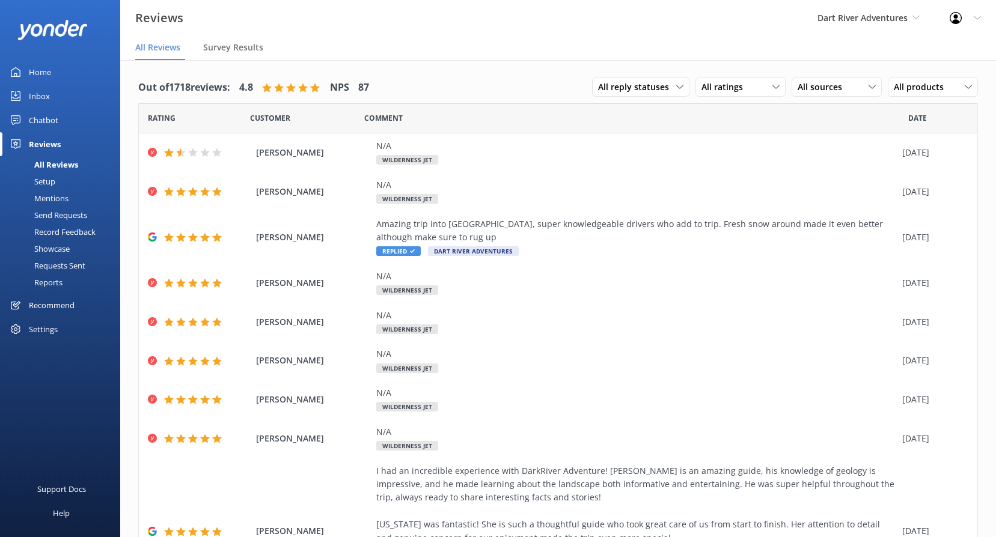
scroll to position [24, 0]
